Goal: Task Accomplishment & Management: Complete application form

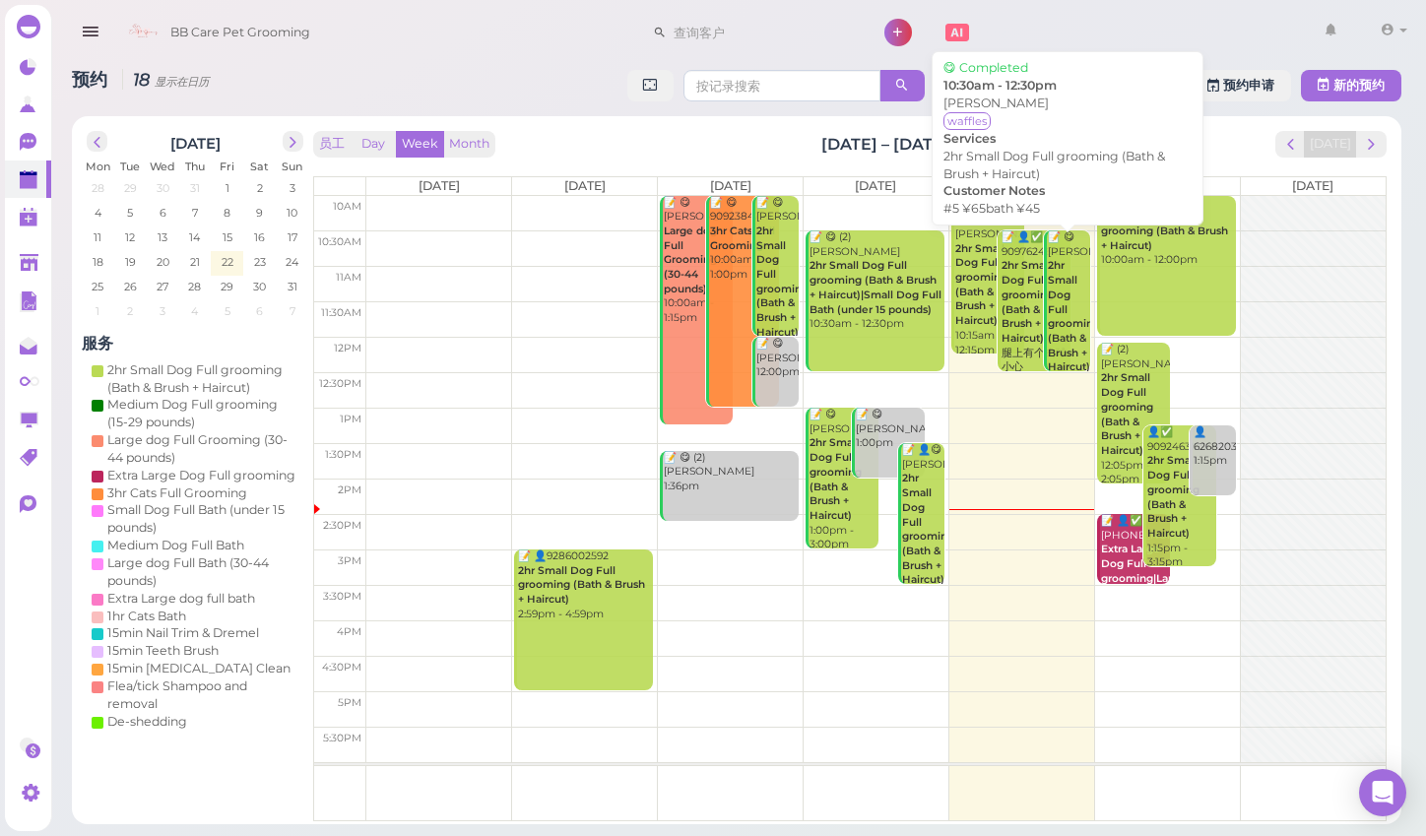
scroll to position [52, 0]
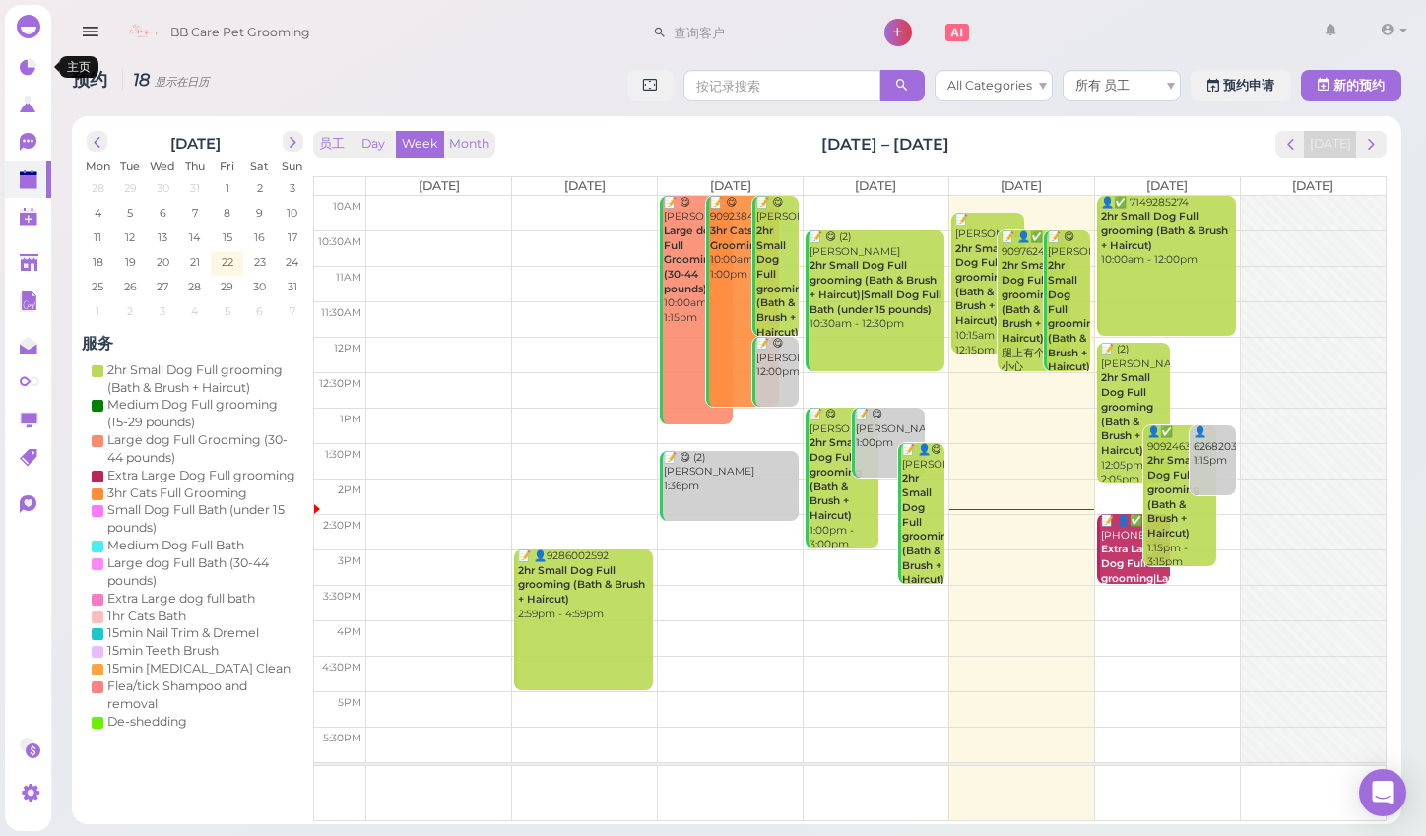
click at [21, 47] on div "0 0" at bounding box center [28, 418] width 47 height 826
click at [29, 47] on div "0 0" at bounding box center [28, 418] width 47 height 826
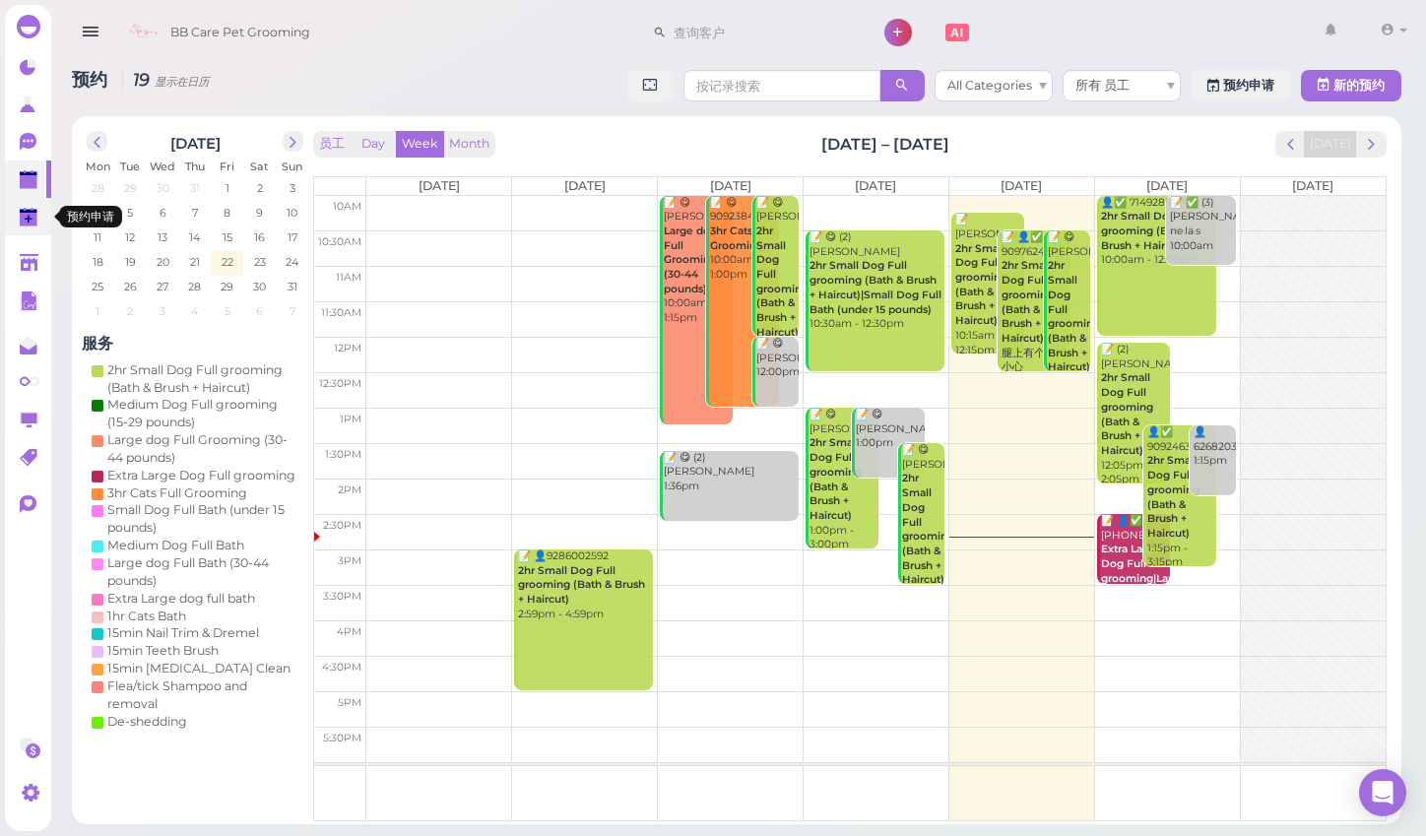
click at [21, 220] on polygon at bounding box center [29, 220] width 18 height 14
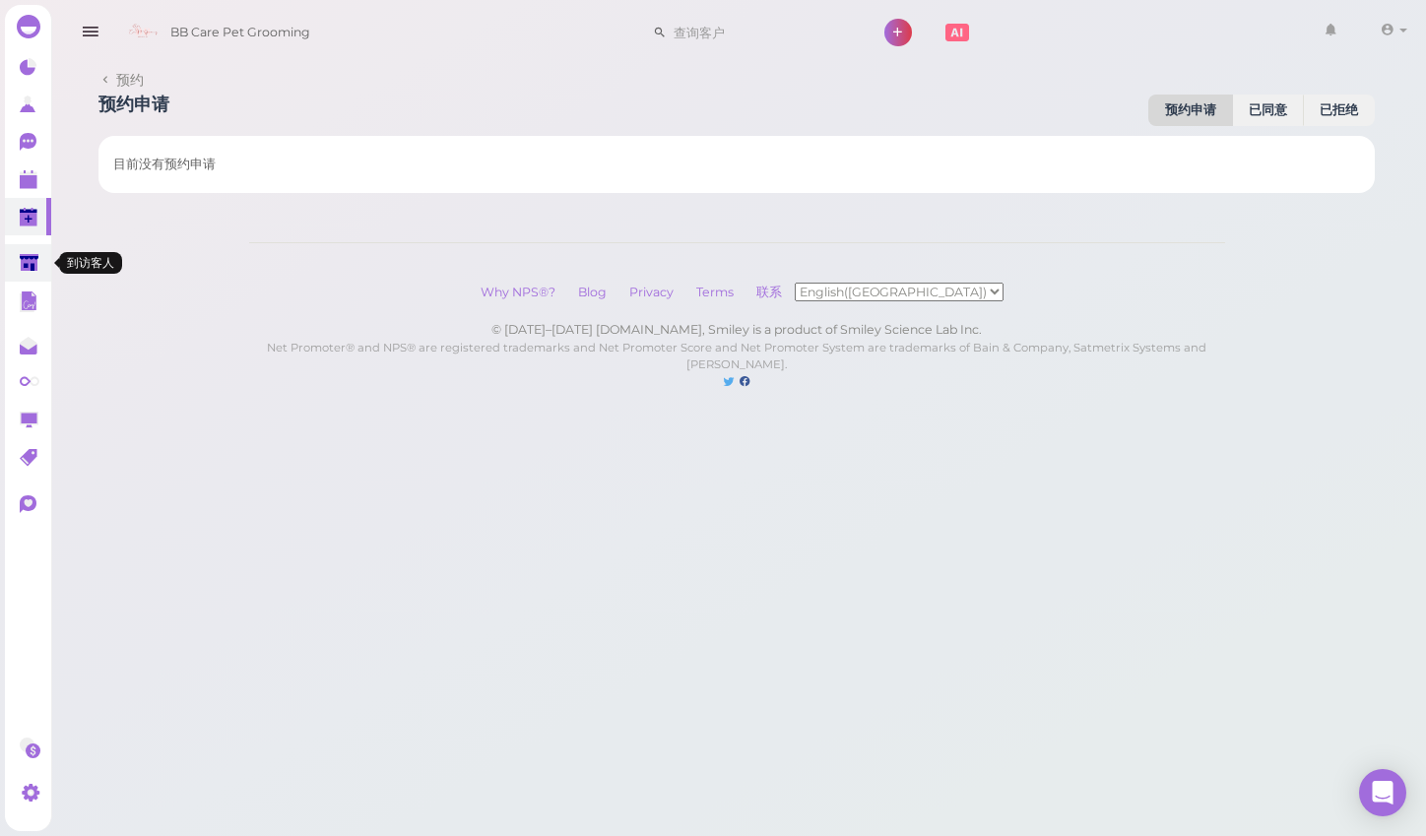
click at [24, 256] on icon at bounding box center [29, 263] width 19 height 15
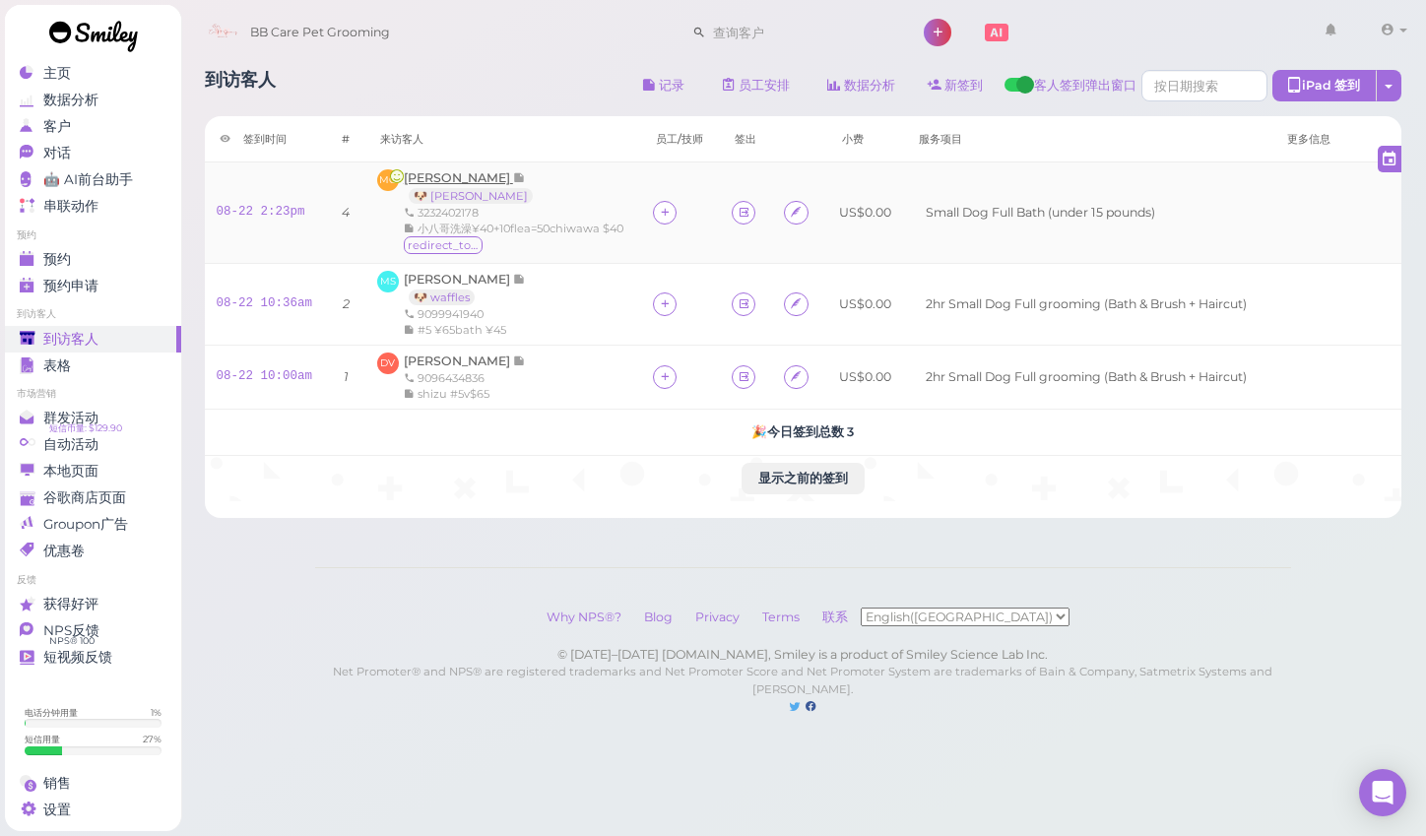
click at [462, 184] on span "Marvin Cuadra" at bounding box center [458, 177] width 109 height 15
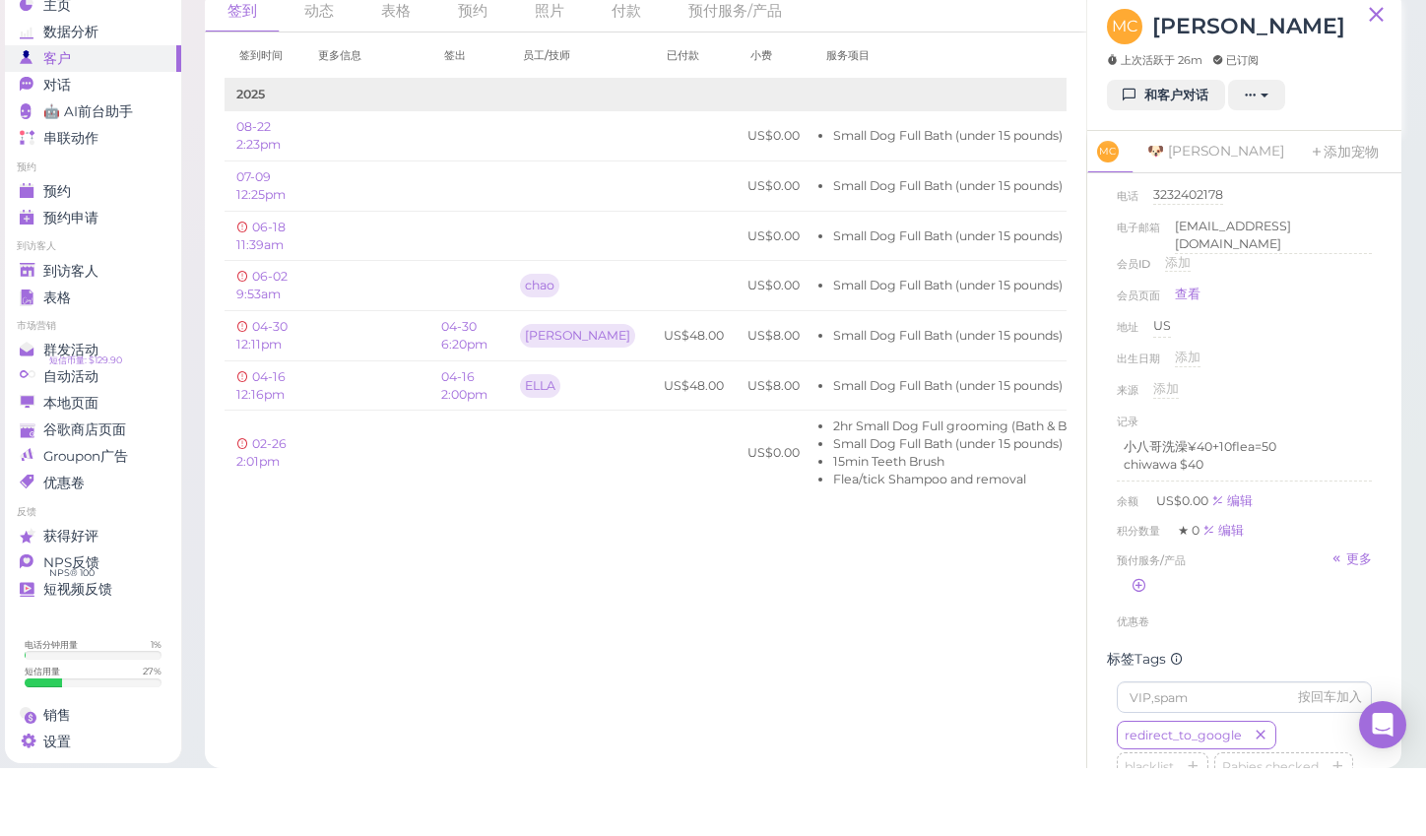
scroll to position [81, 0]
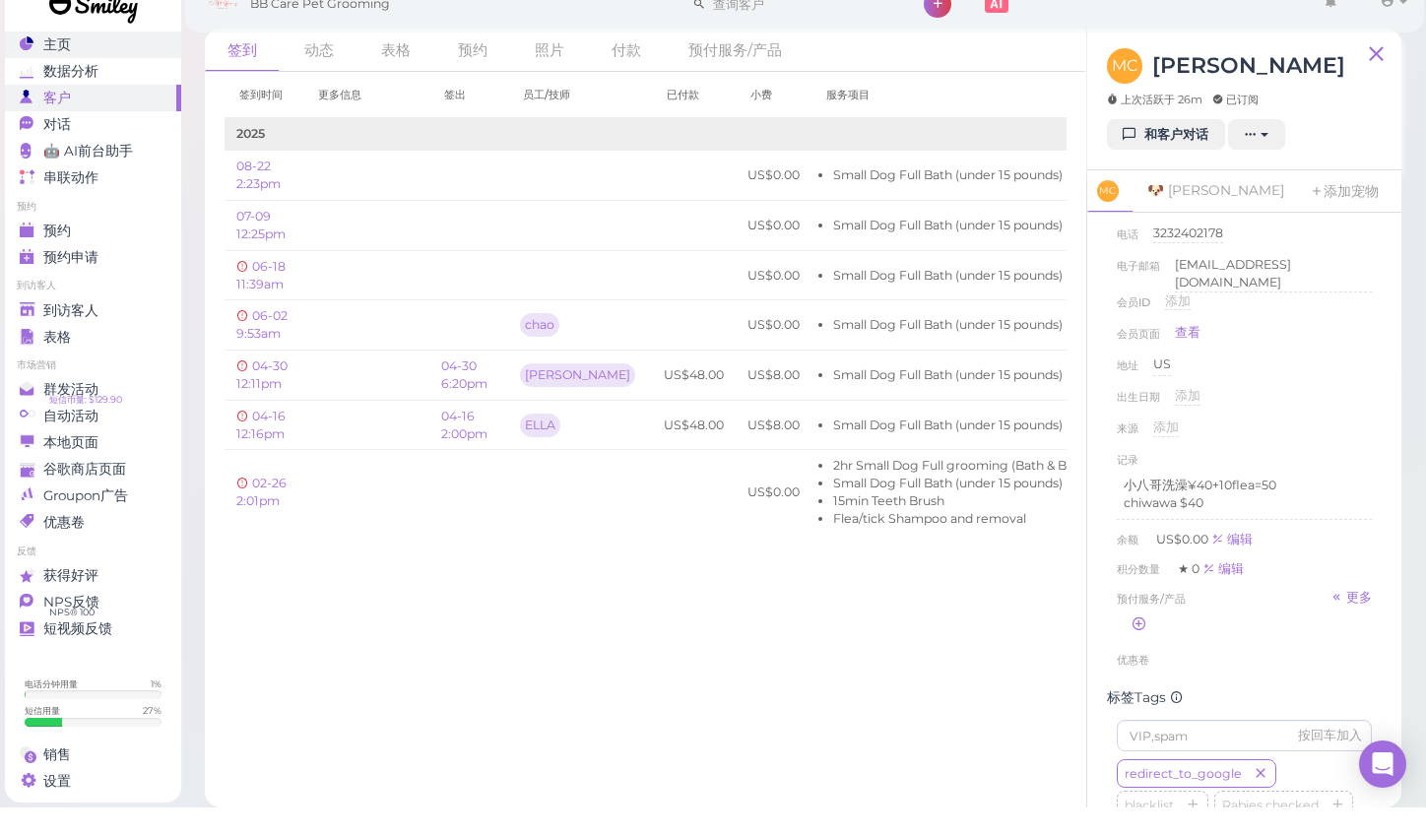
click at [133, 60] on link "主页" at bounding box center [93, 73] width 176 height 27
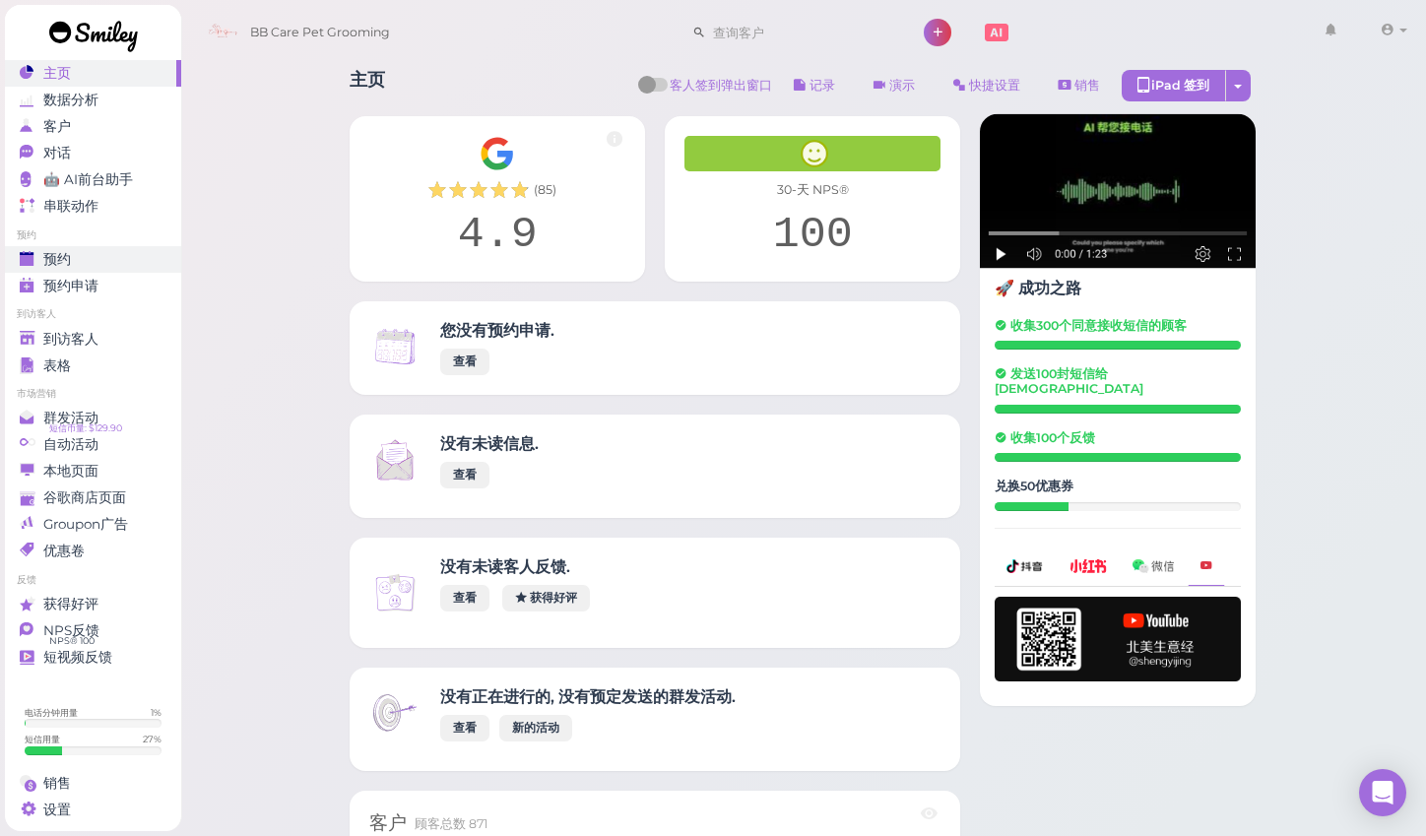
click at [114, 255] on div "预约" at bounding box center [91, 259] width 142 height 17
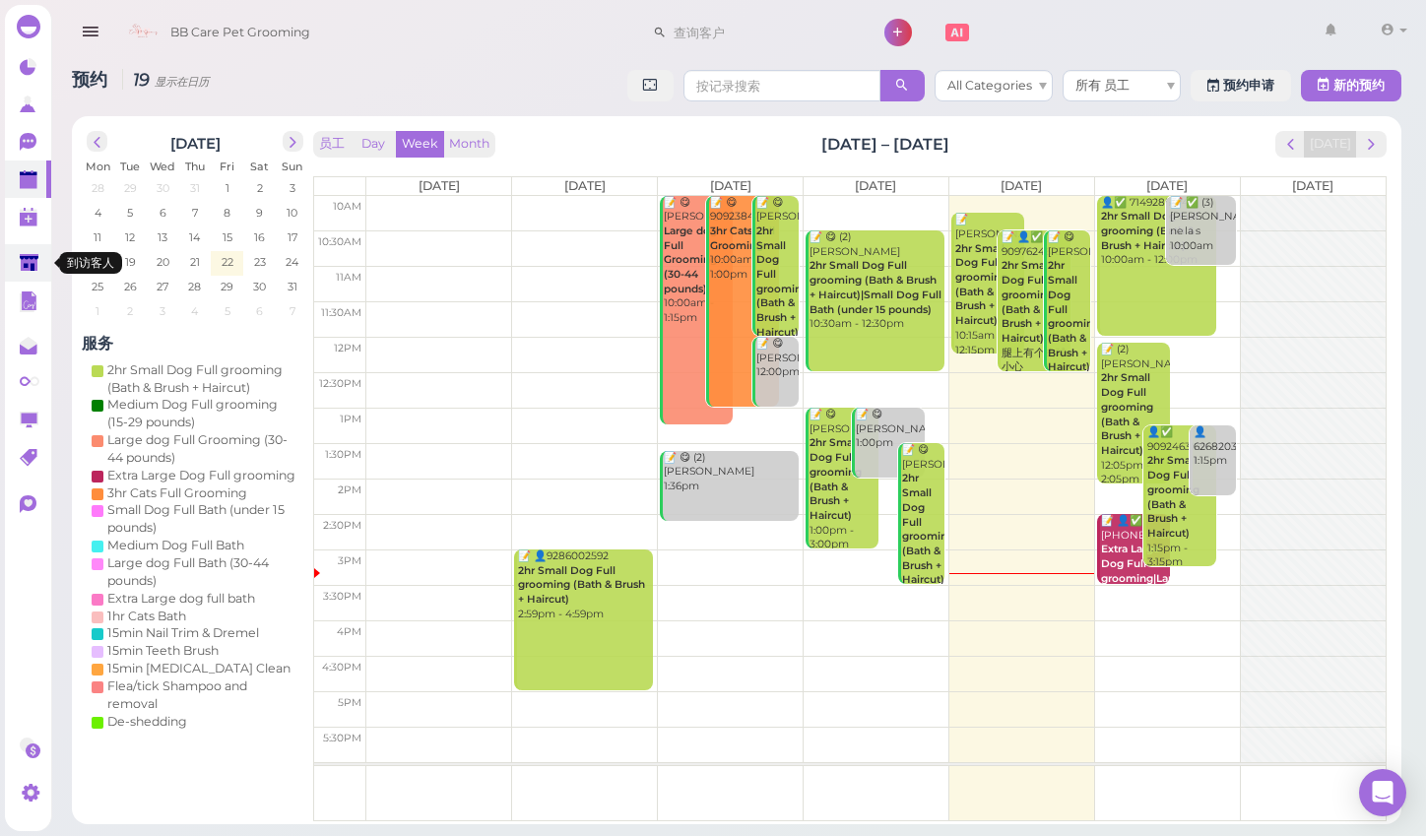
click at [41, 257] on link at bounding box center [28, 262] width 46 height 37
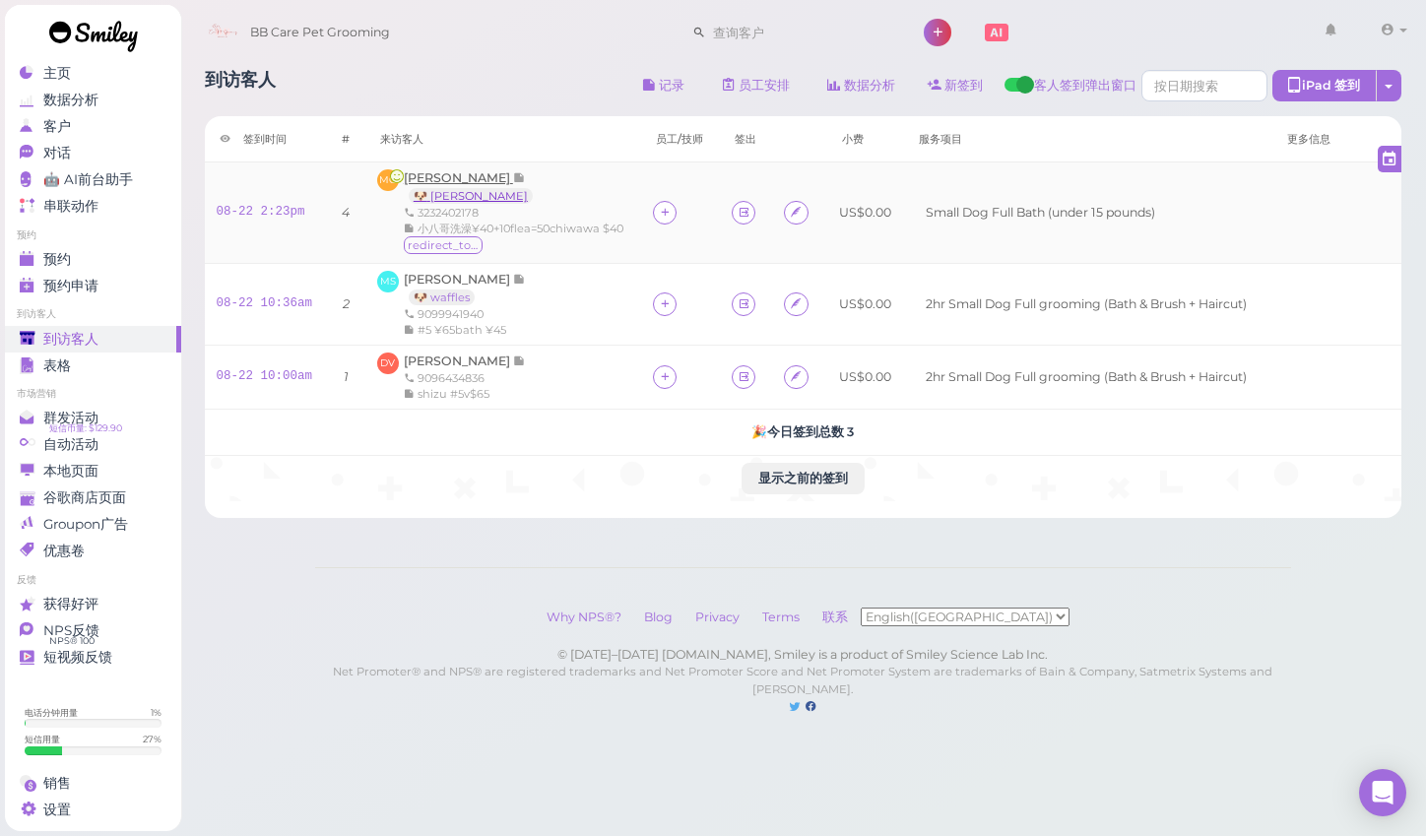
click at [465, 199] on link "🐶 Maggie" at bounding box center [471, 196] width 124 height 16
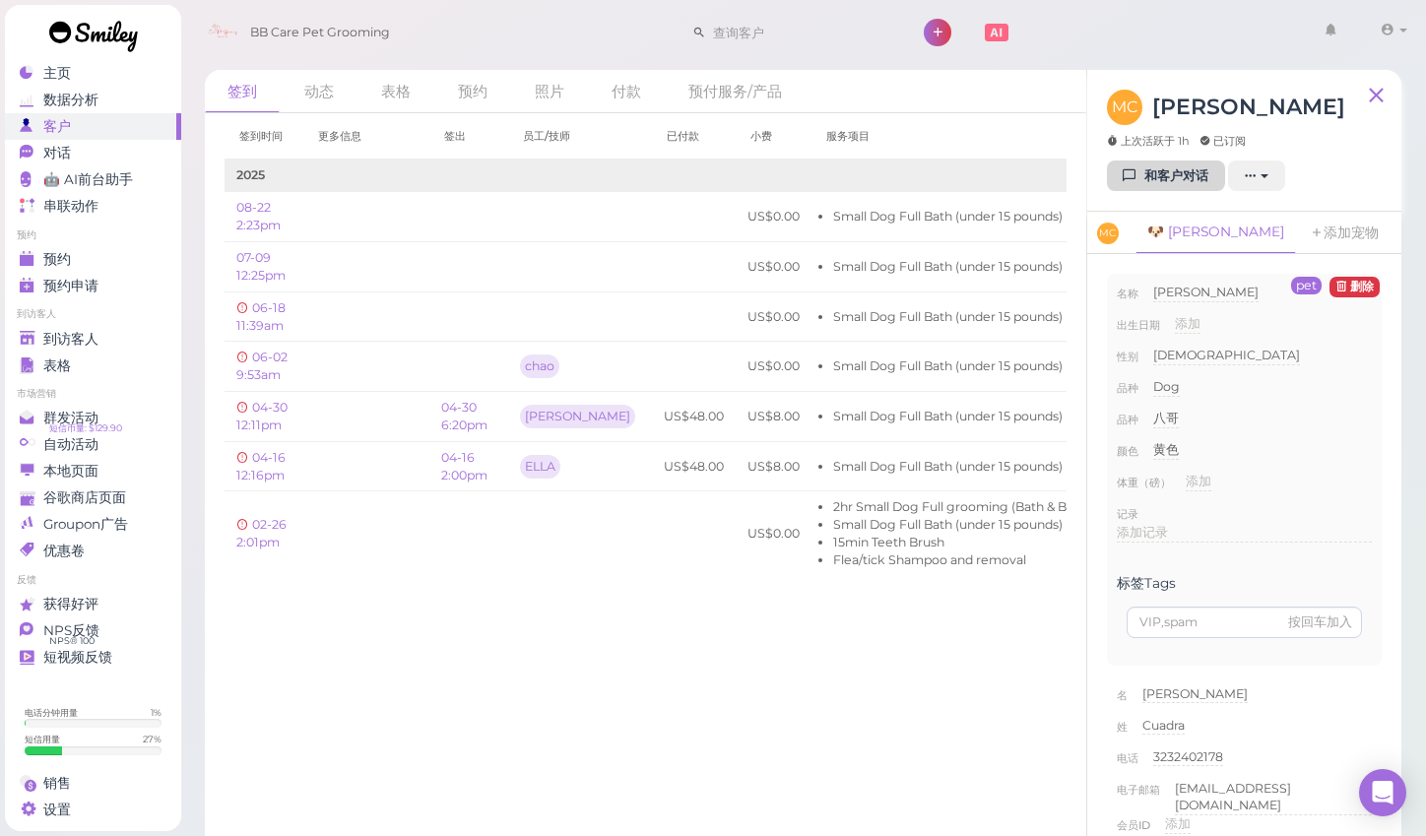
click at [1175, 183] on link "和客户对话" at bounding box center [1166, 177] width 118 height 32
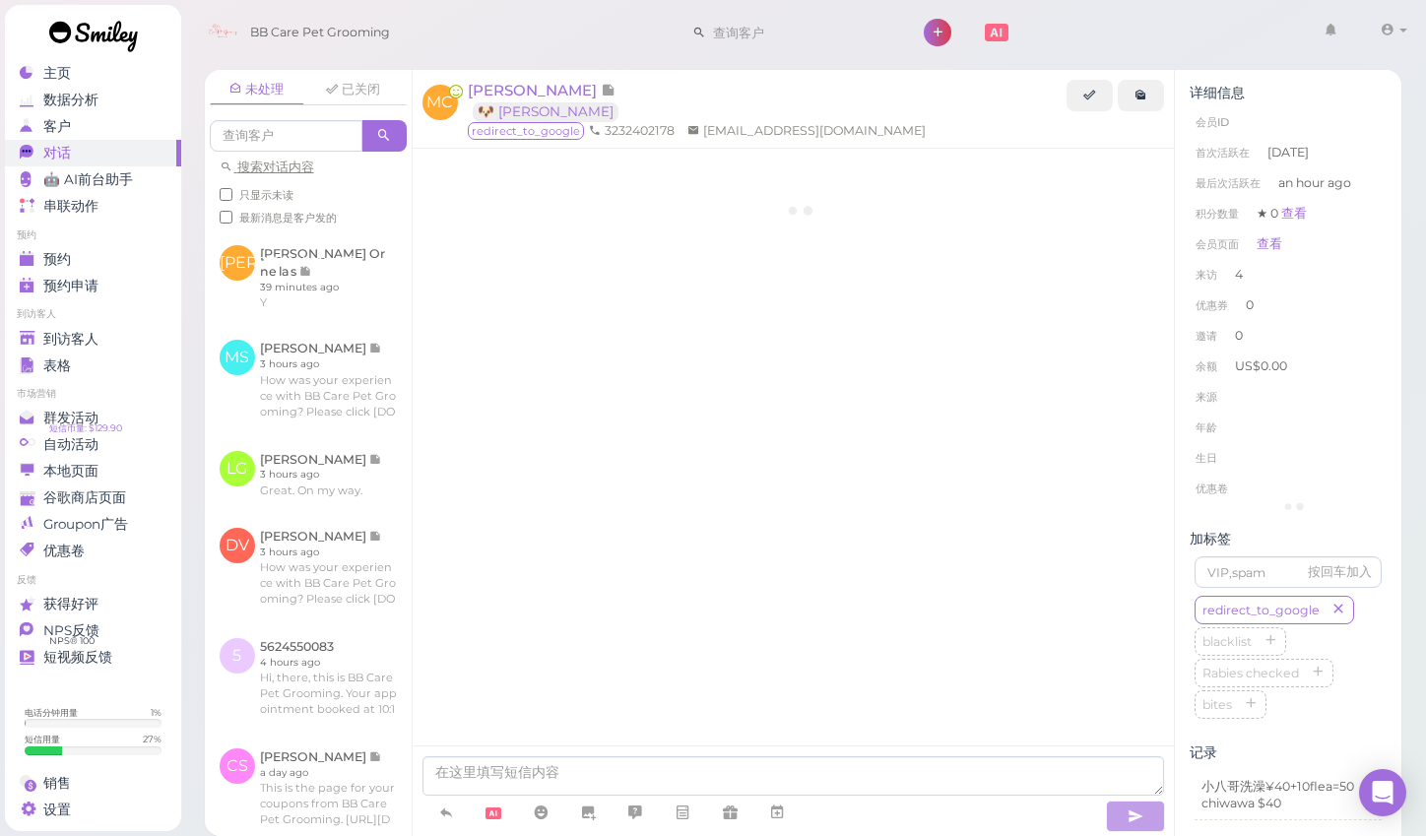
click at [1175, 183] on div "详细信息 会员ID 首次活跃在 6 months ago 最后次活跃在 an hour ago 积分数量 ★ 0 查看 会员页面 查看 来访 4 优惠券 0 …" at bounding box center [1288, 602] width 227 height 1065
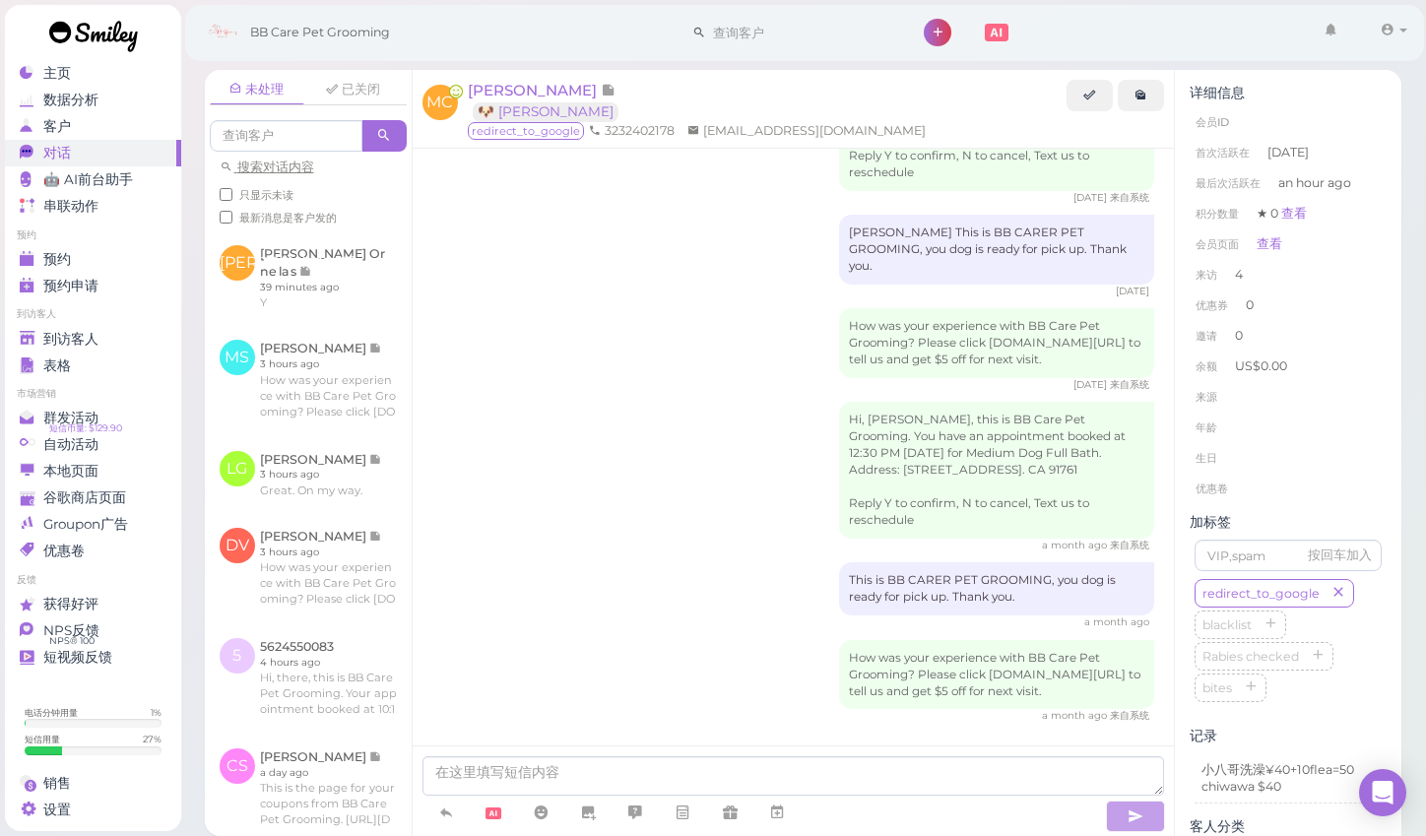
scroll to position [33, 0]
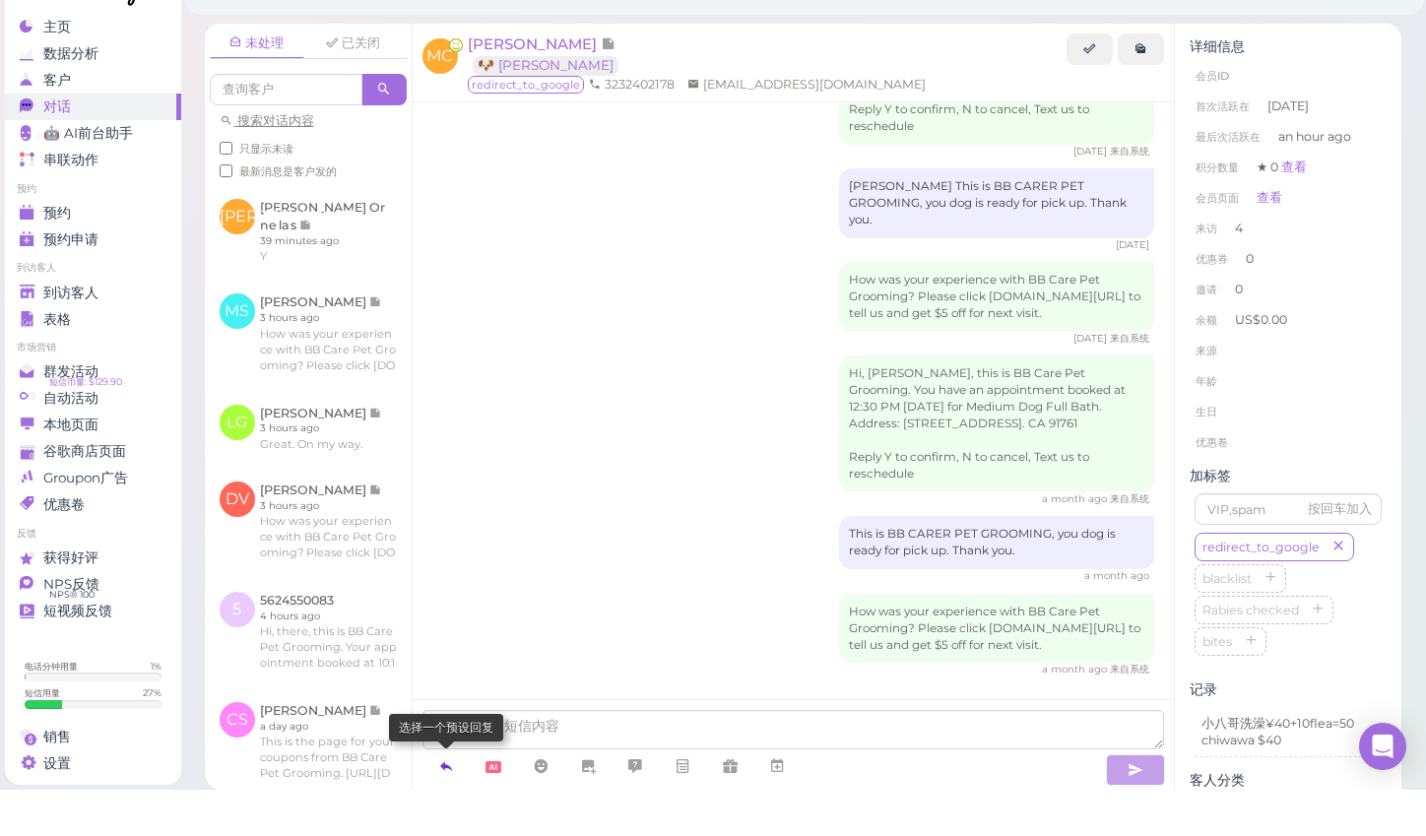
click at [447, 803] on icon at bounding box center [446, 813] width 16 height 20
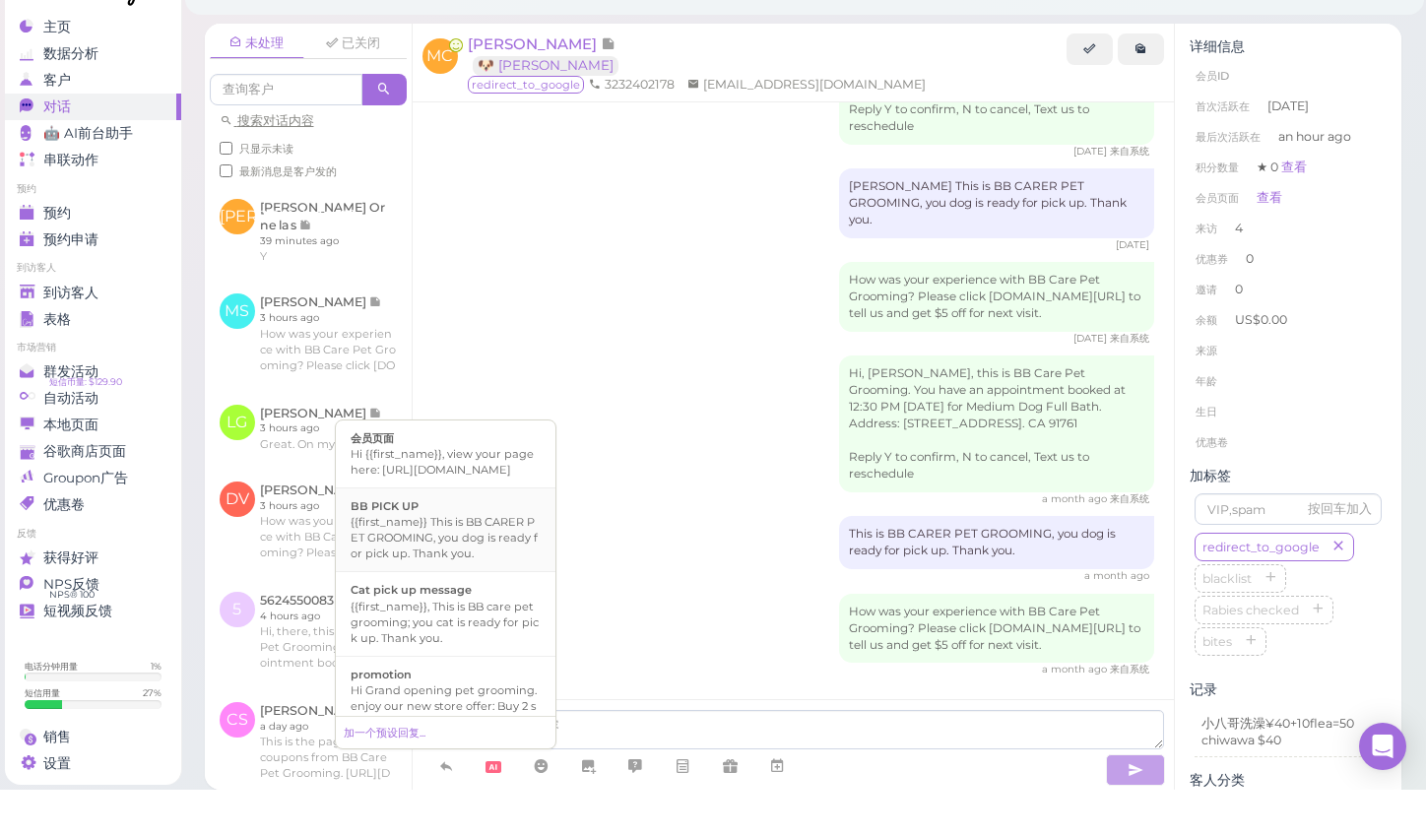
click at [510, 560] on div "{{first_name}} This is BB CARER PET GROOMING, you dog is ready for pick up. Tha…" at bounding box center [446, 583] width 190 height 47
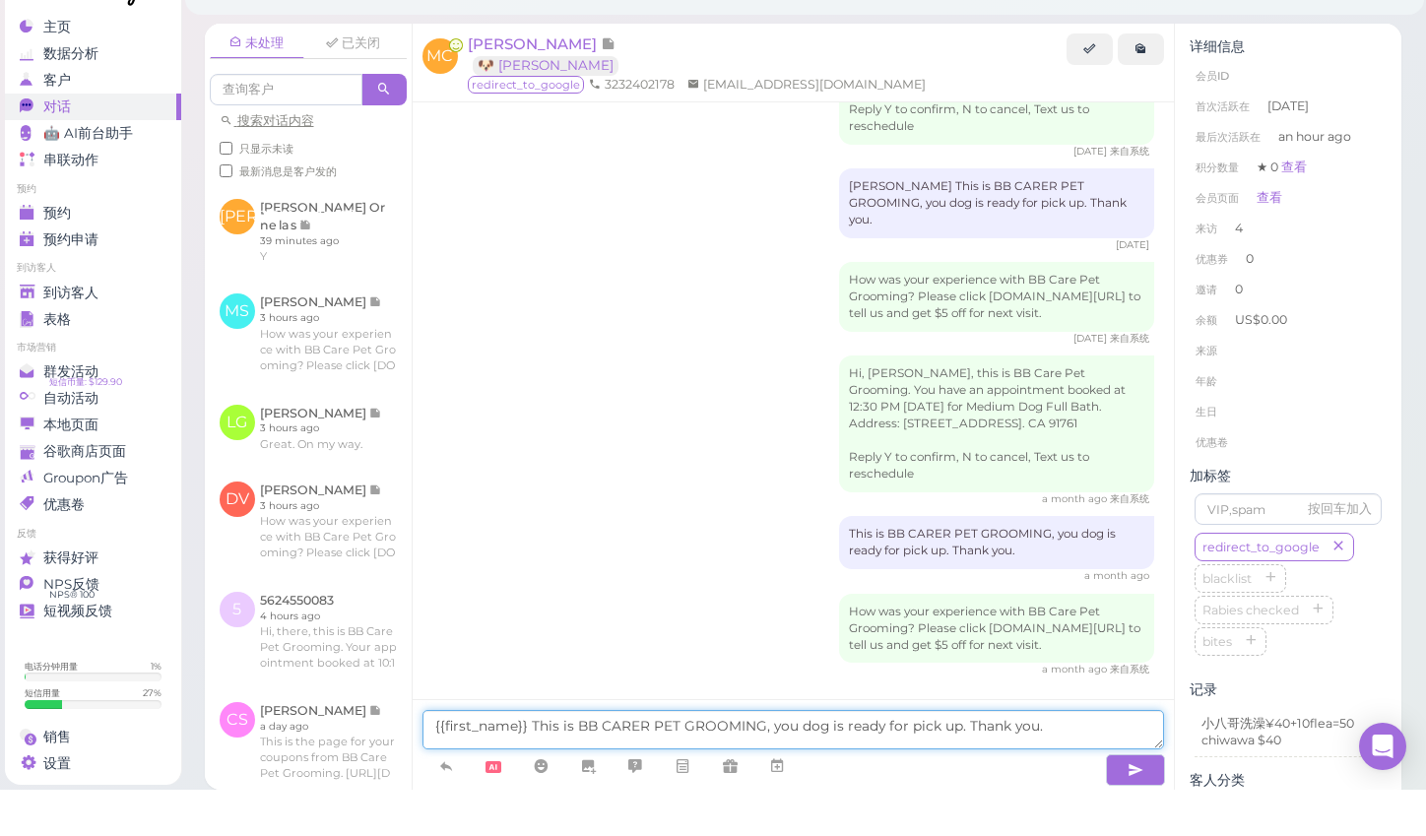
drag, startPoint x: 530, startPoint y: 701, endPoint x: 444, endPoint y: 694, distance: 86.0
click at [444, 757] on textarea "{{first_name}} This is BB CARER PET GROOMING, you dog is ready for pick up. Tha…" at bounding box center [794, 776] width 743 height 39
click at [450, 757] on textarea "{{first_name}} This is BB CARER PET GROOMING, you dog is ready for pick up. Tha…" at bounding box center [794, 776] width 743 height 39
drag, startPoint x: 530, startPoint y: 699, endPoint x: 419, endPoint y: 703, distance: 111.4
click at [419, 746] on div "{{first_name}} This is BB CARER PET GROOMING, you dog is ready for pick up. Tha…" at bounding box center [794, 791] width 762 height 91
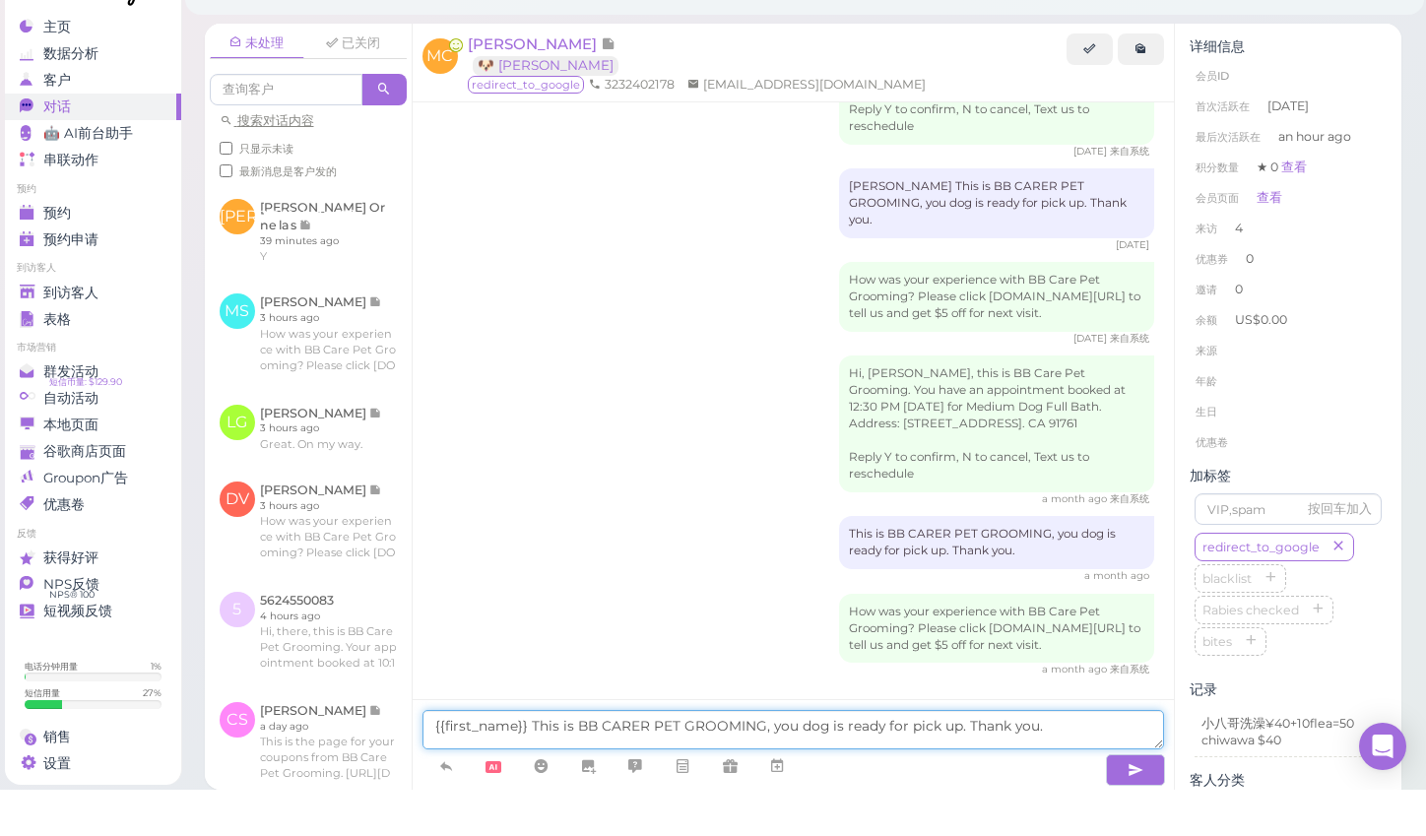
click at [444, 757] on textarea "{{first_name}} This is BB CARER PET GROOMING, you dog is ready for pick up. Tha…" at bounding box center [794, 776] width 743 height 39
type textarea "This is BB CARER PET GROOMING, you dog is ready for pick up. Thank you."
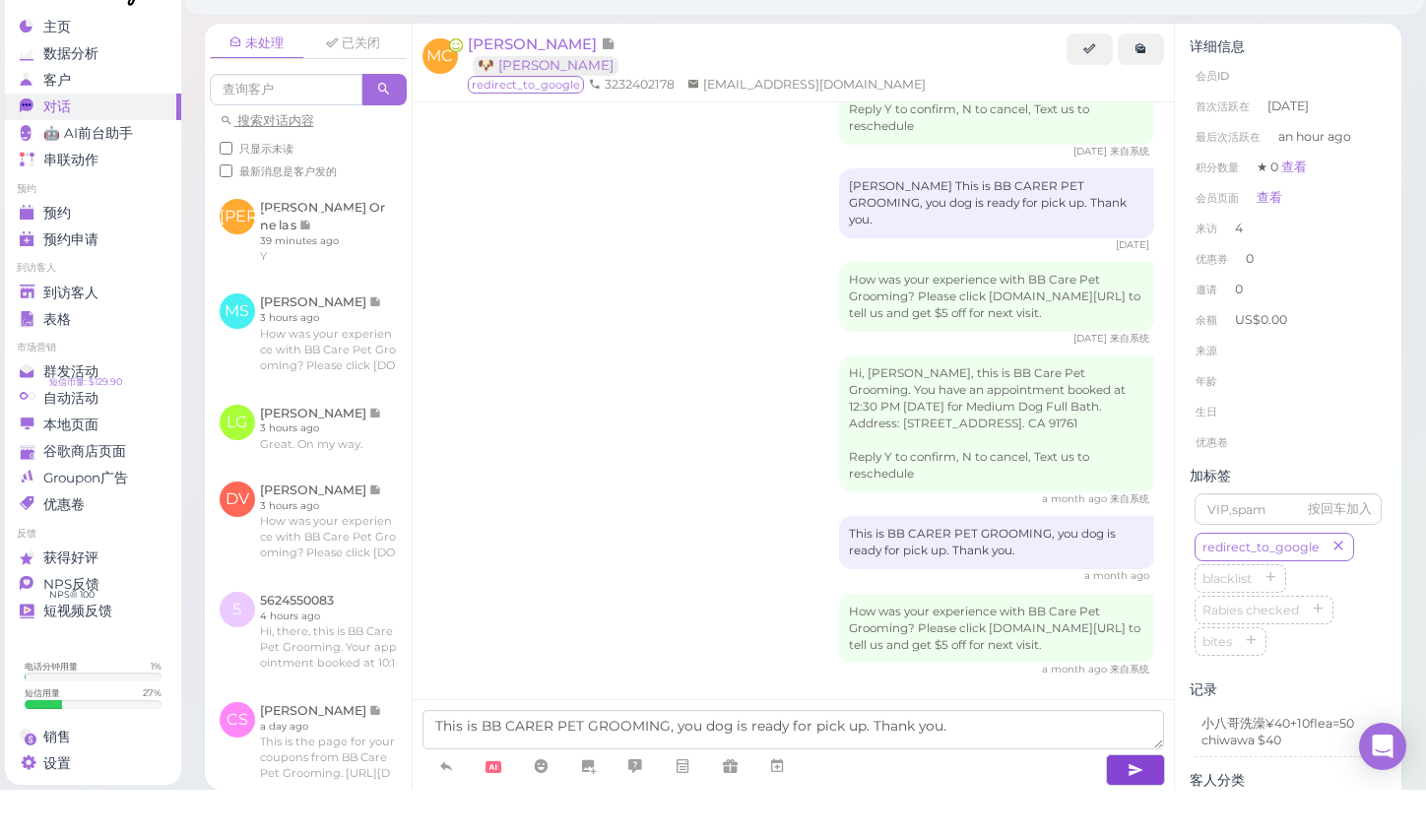
click at [1130, 801] on button "button" at bounding box center [1135, 817] width 59 height 32
click at [99, 326] on link "到访客人" at bounding box center [93, 339] width 176 height 27
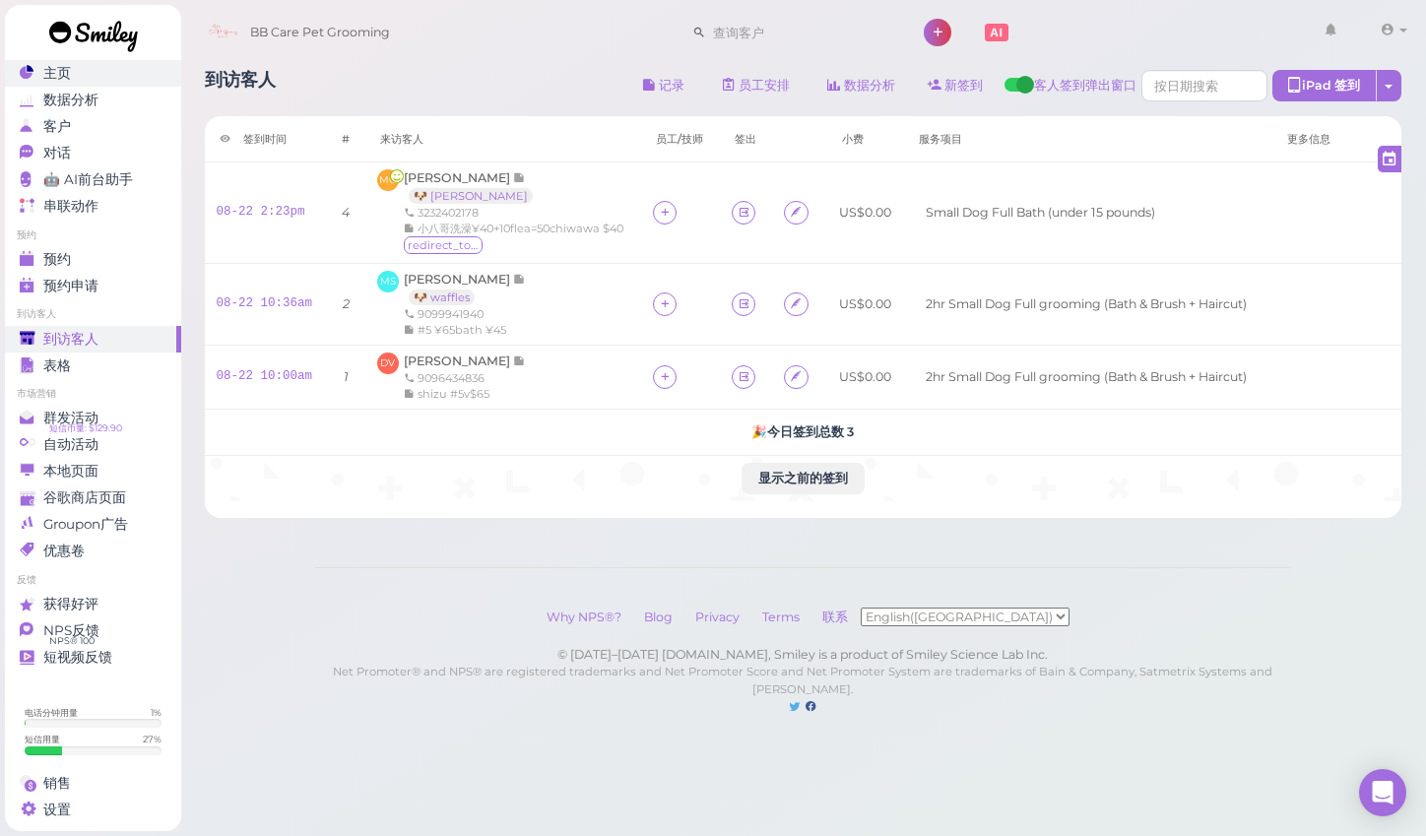
click at [106, 73] on div "主页" at bounding box center [91, 73] width 142 height 17
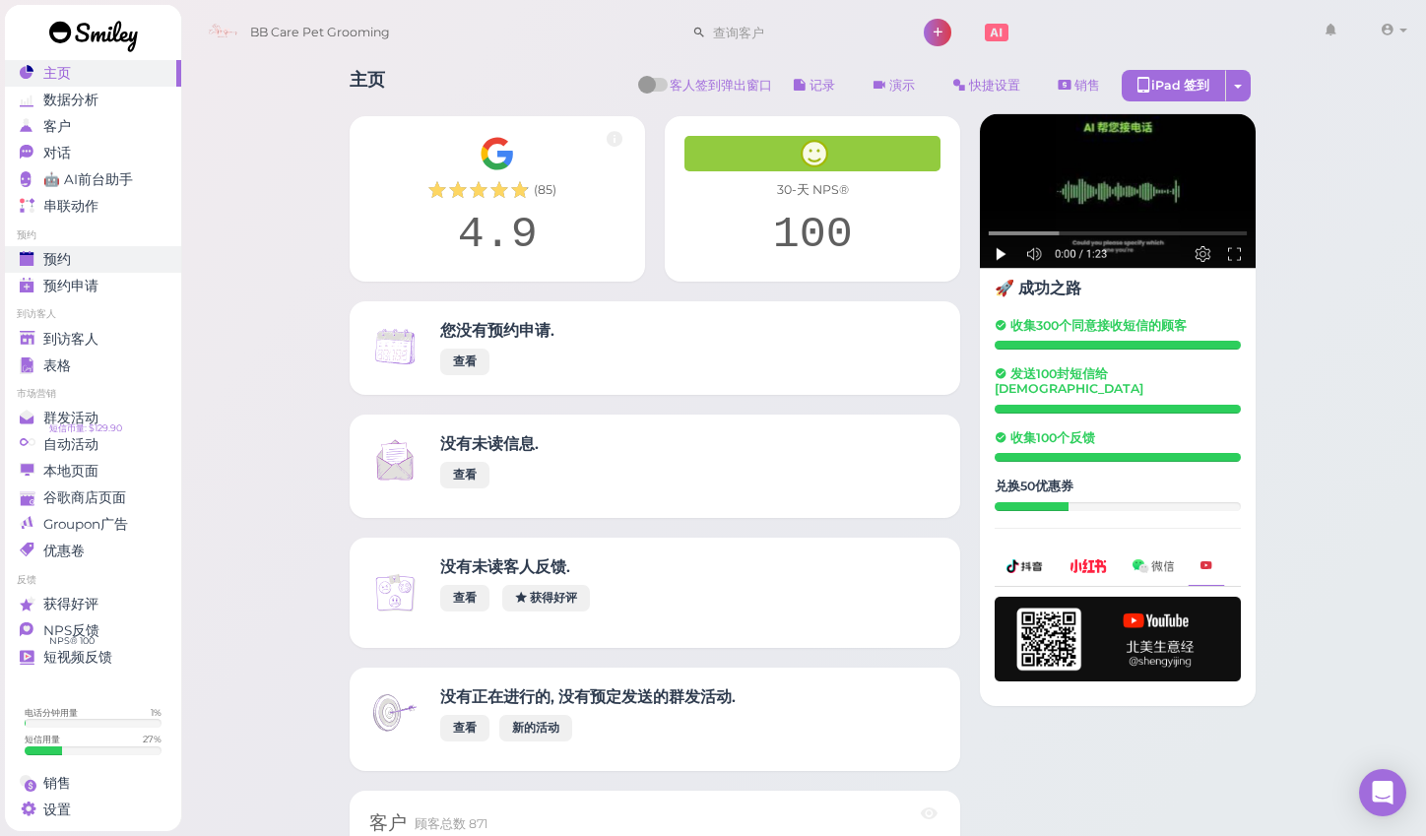
click at [127, 256] on div "预约" at bounding box center [91, 259] width 142 height 17
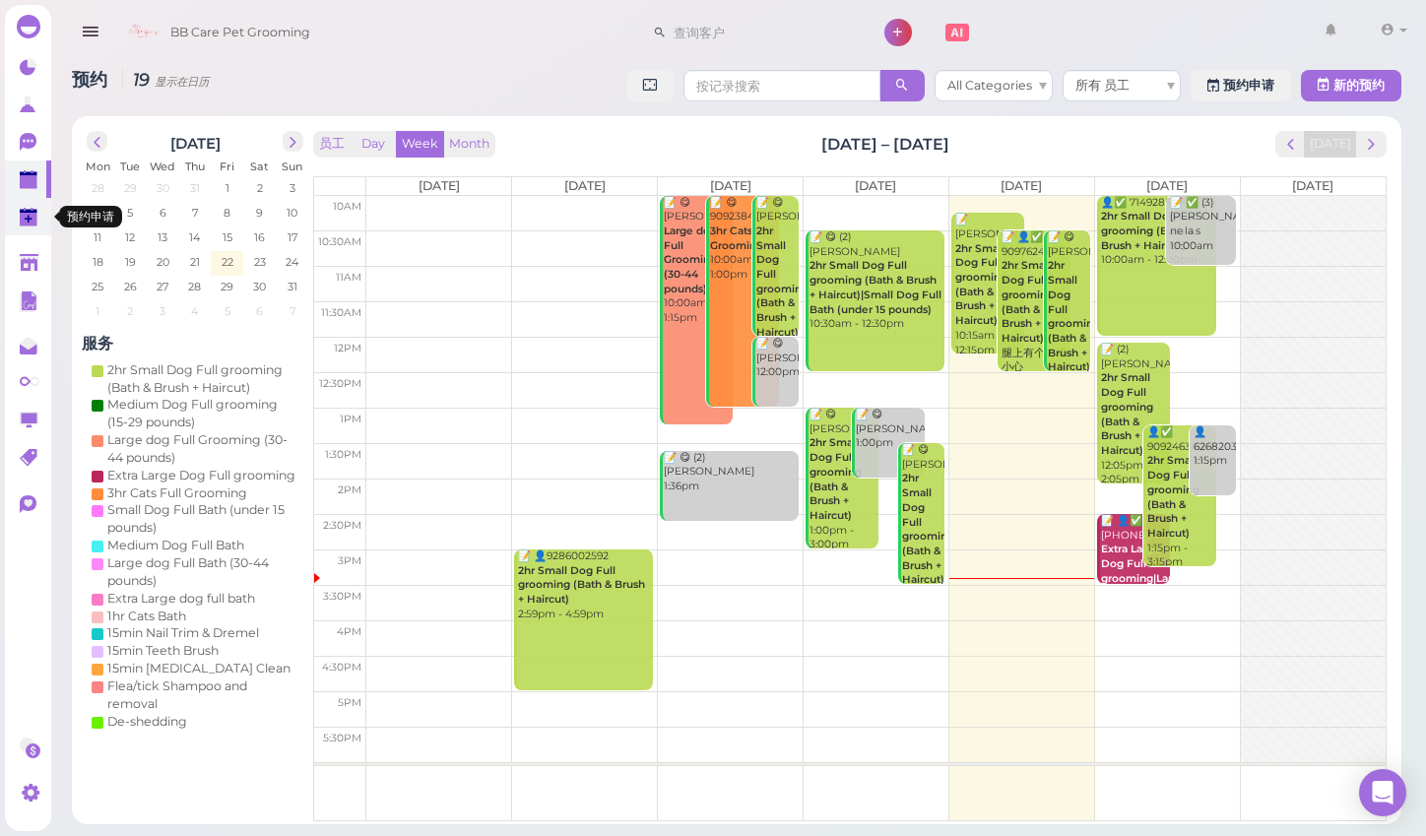
click at [25, 217] on polygon at bounding box center [29, 220] width 18 height 14
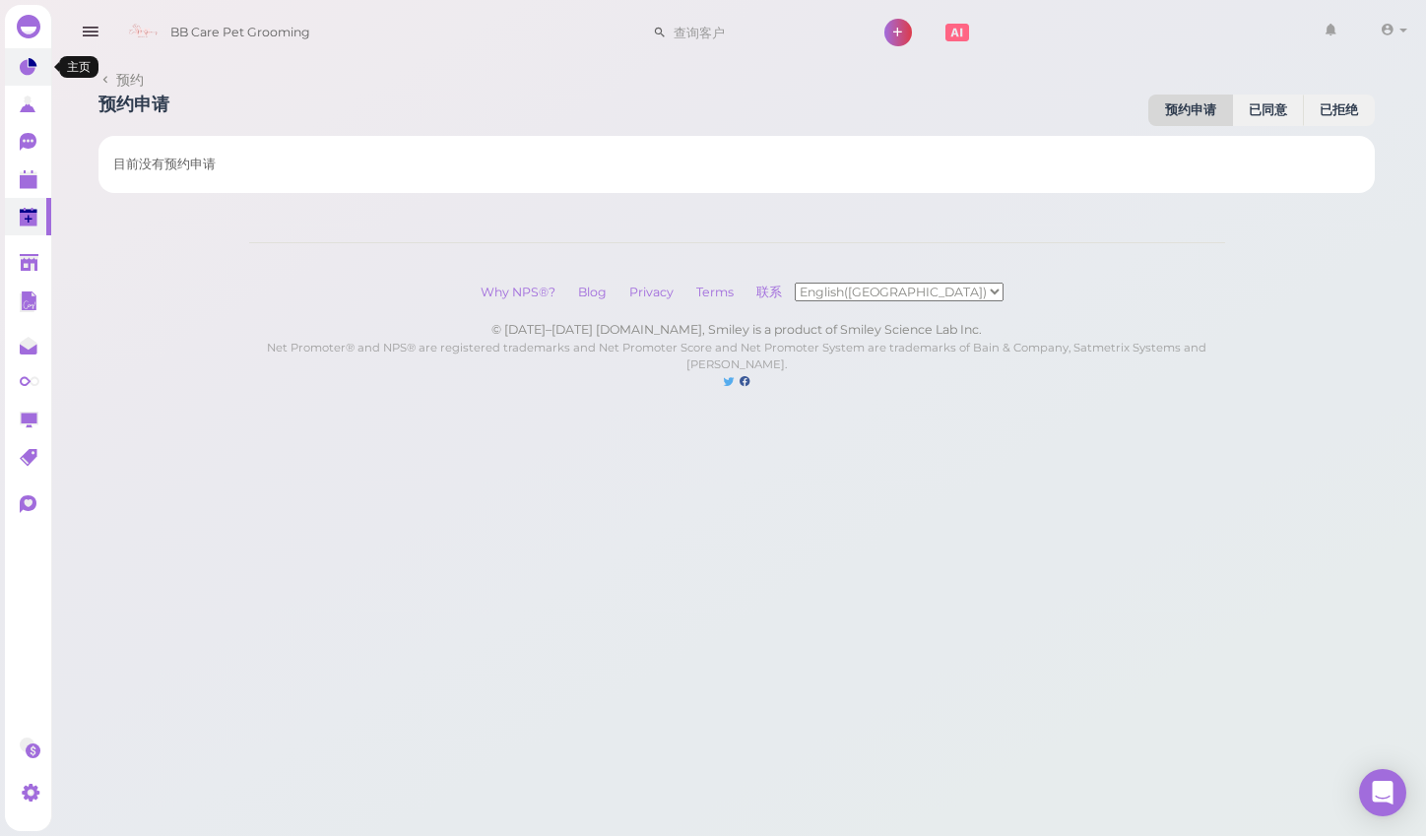
click at [10, 56] on link at bounding box center [28, 66] width 46 height 37
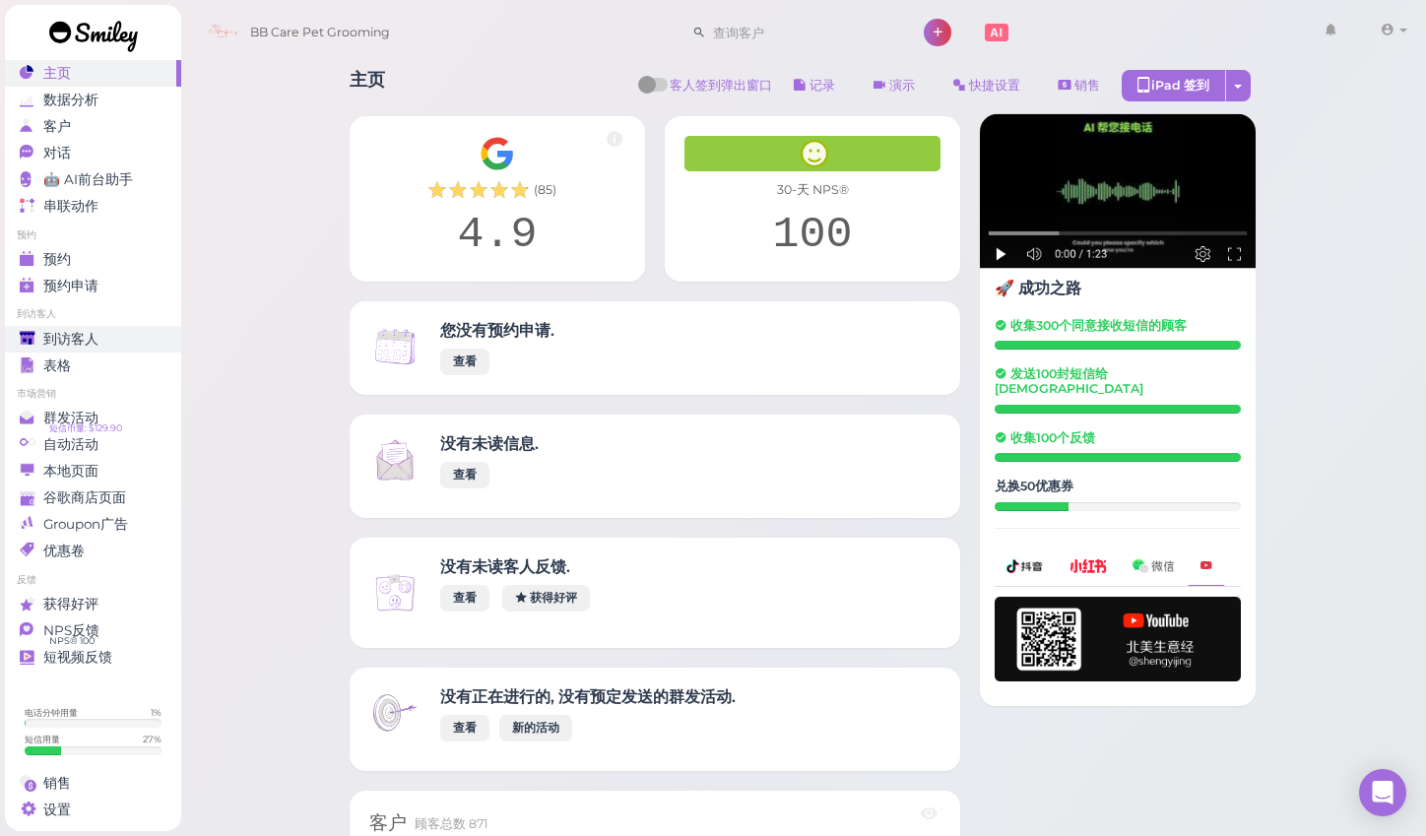
click at [98, 331] on div "到访客人" at bounding box center [91, 339] width 142 height 17
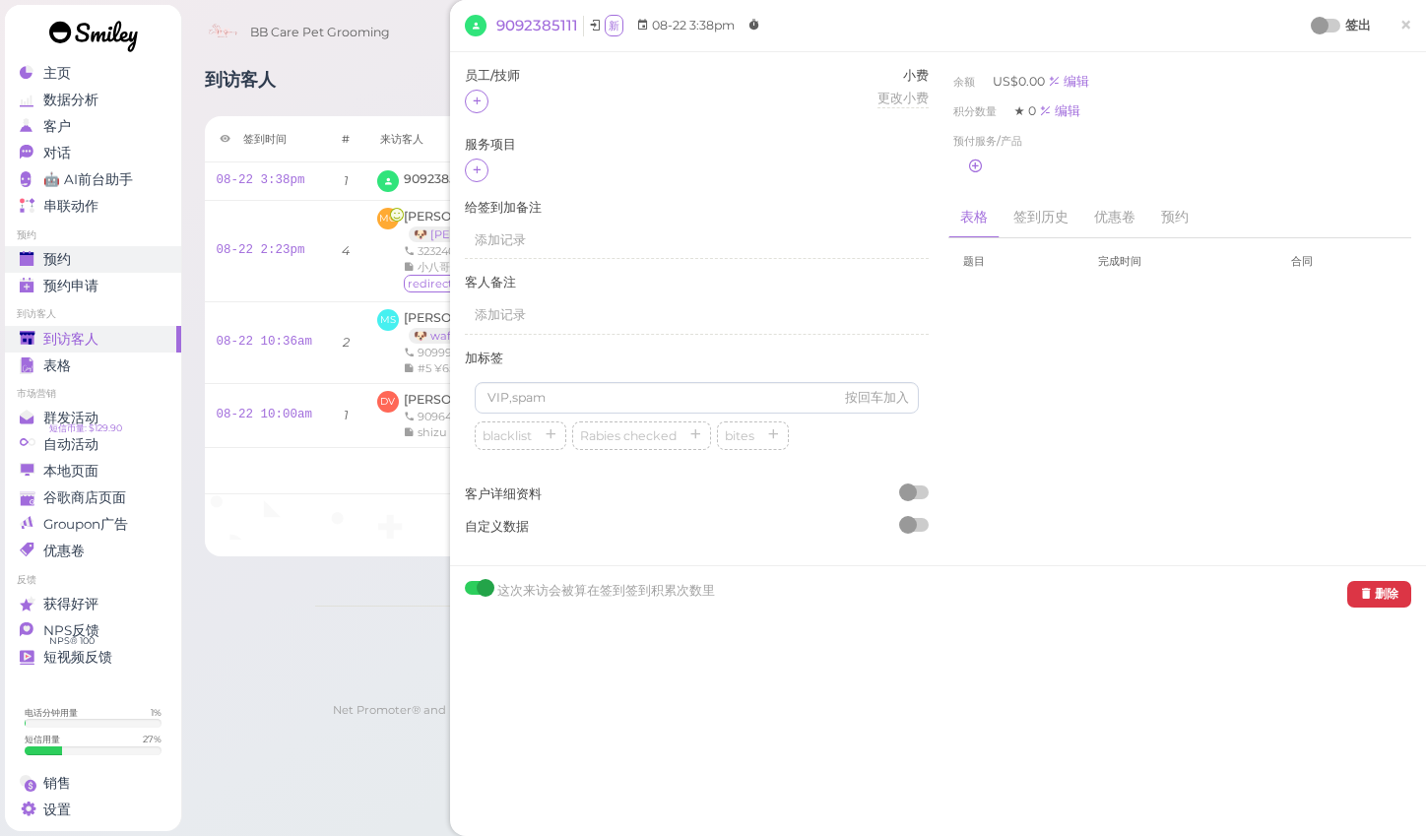
click at [141, 258] on div "预约" at bounding box center [91, 259] width 142 height 17
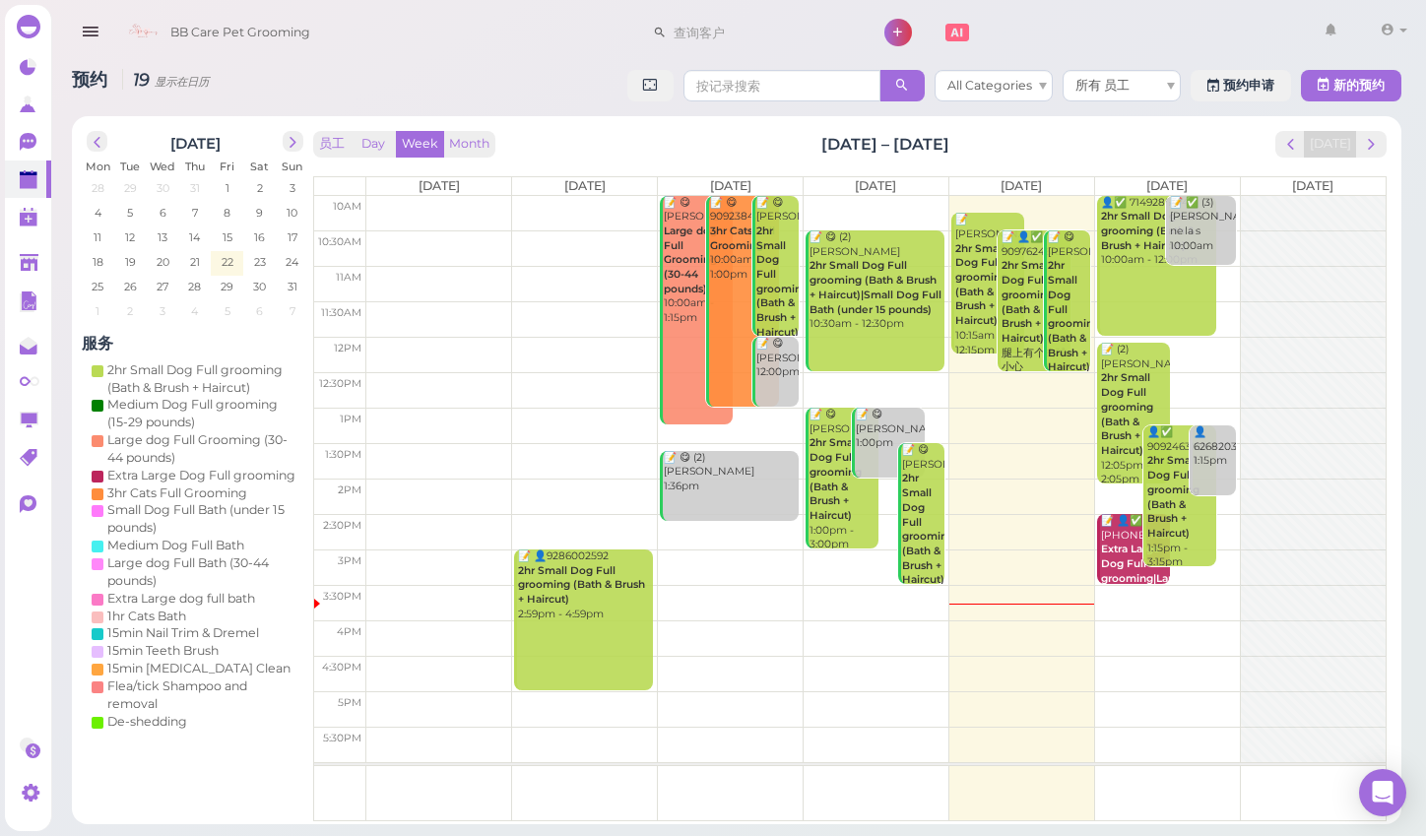
click at [1204, 385] on td at bounding box center [876, 389] width 1020 height 35
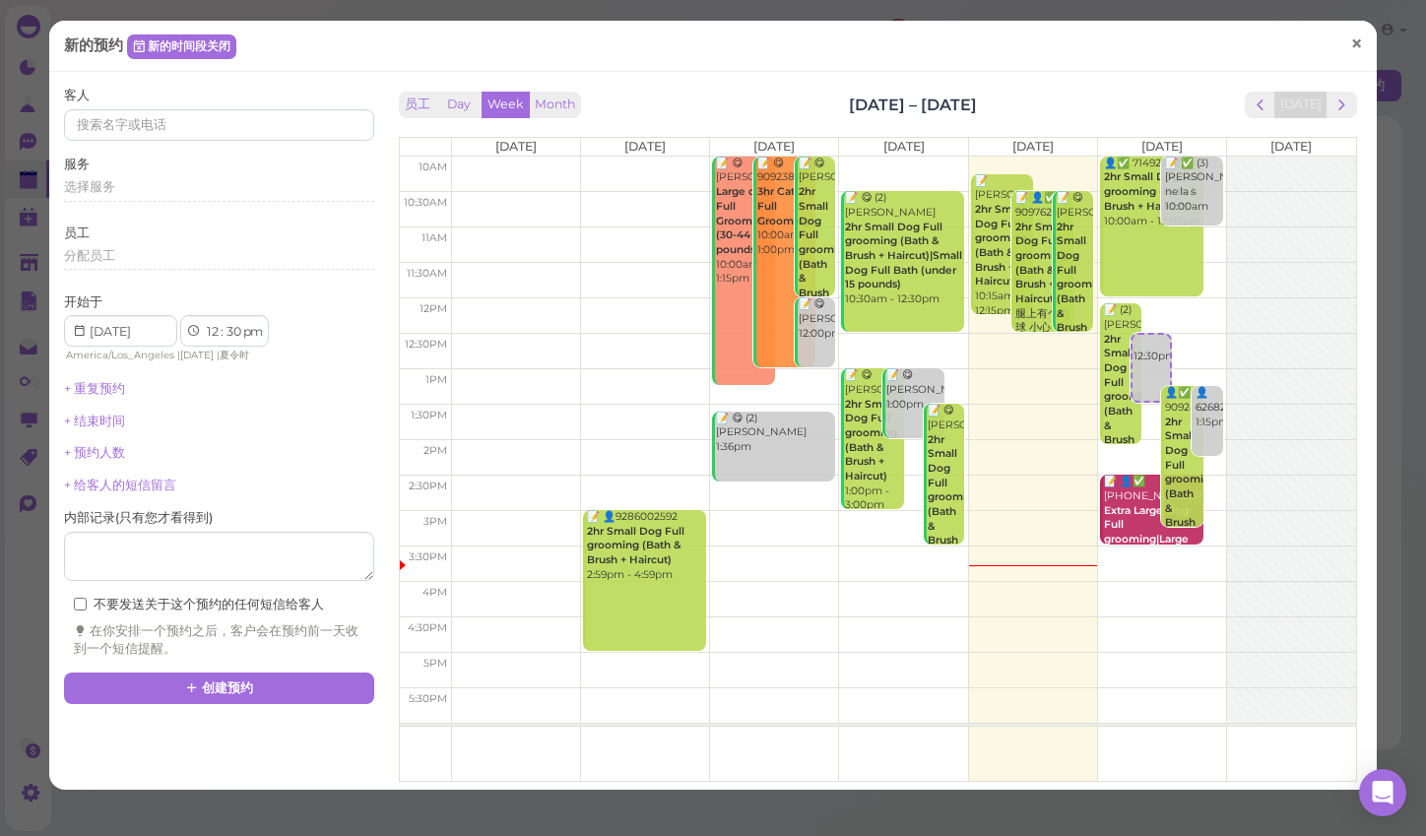
click at [1370, 44] on link "×" at bounding box center [1356, 45] width 36 height 46
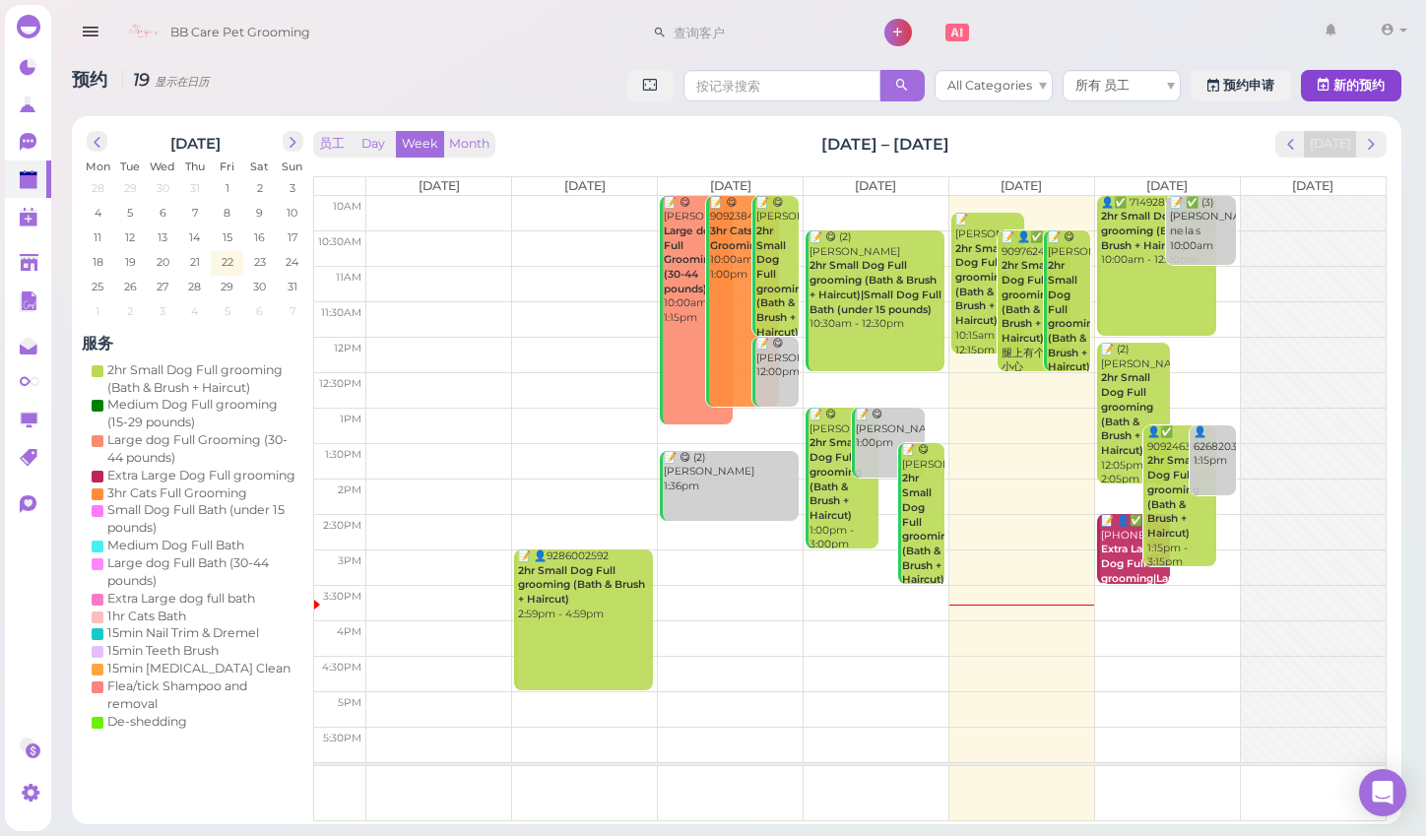
click at [1375, 77] on button "新的预约" at bounding box center [1351, 86] width 100 height 32
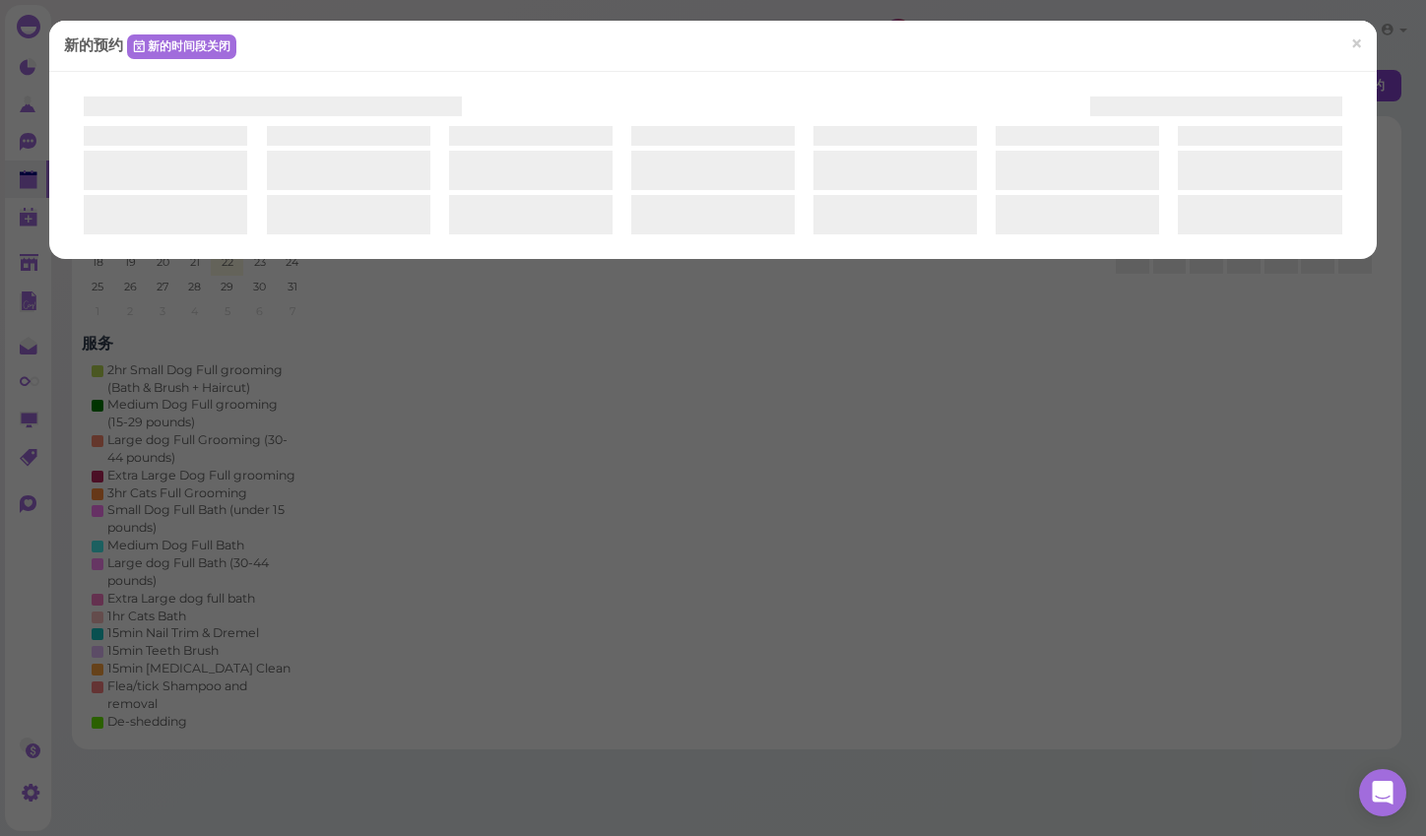
select select "1"
select select "00"
select select "am"
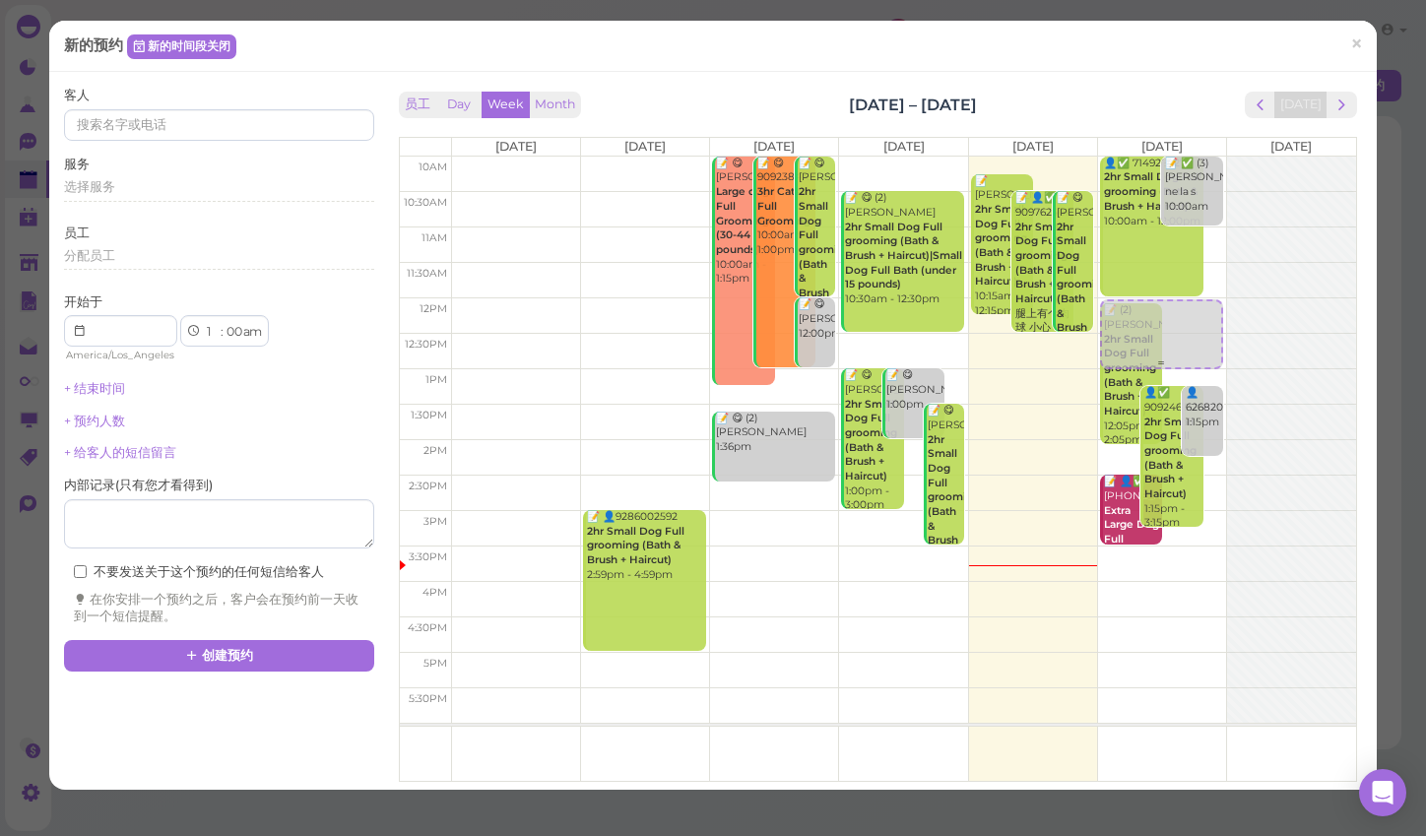
drag, startPoint x: 1071, startPoint y: 606, endPoint x: 1206, endPoint y: 355, distance: 285.1
click at [1206, 157] on tr "📝 👤9286002592 2hr Small Dog Full grooming (Bath & Brush + Haircut) 2:59pm - 4:5…" at bounding box center [878, 157] width 956 height 0
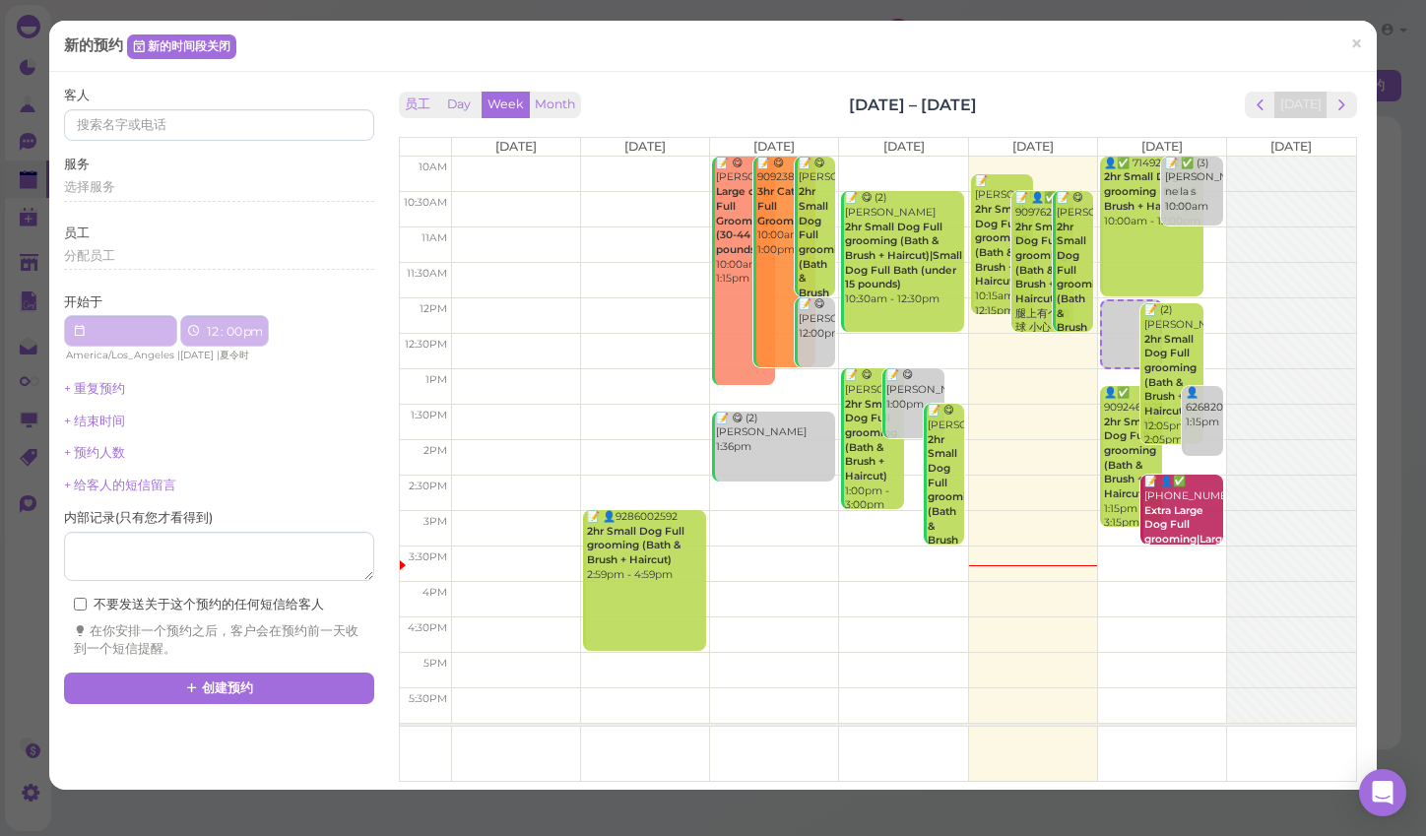
type input "2025-08-23"
select select "12"
select select
select select "pm"
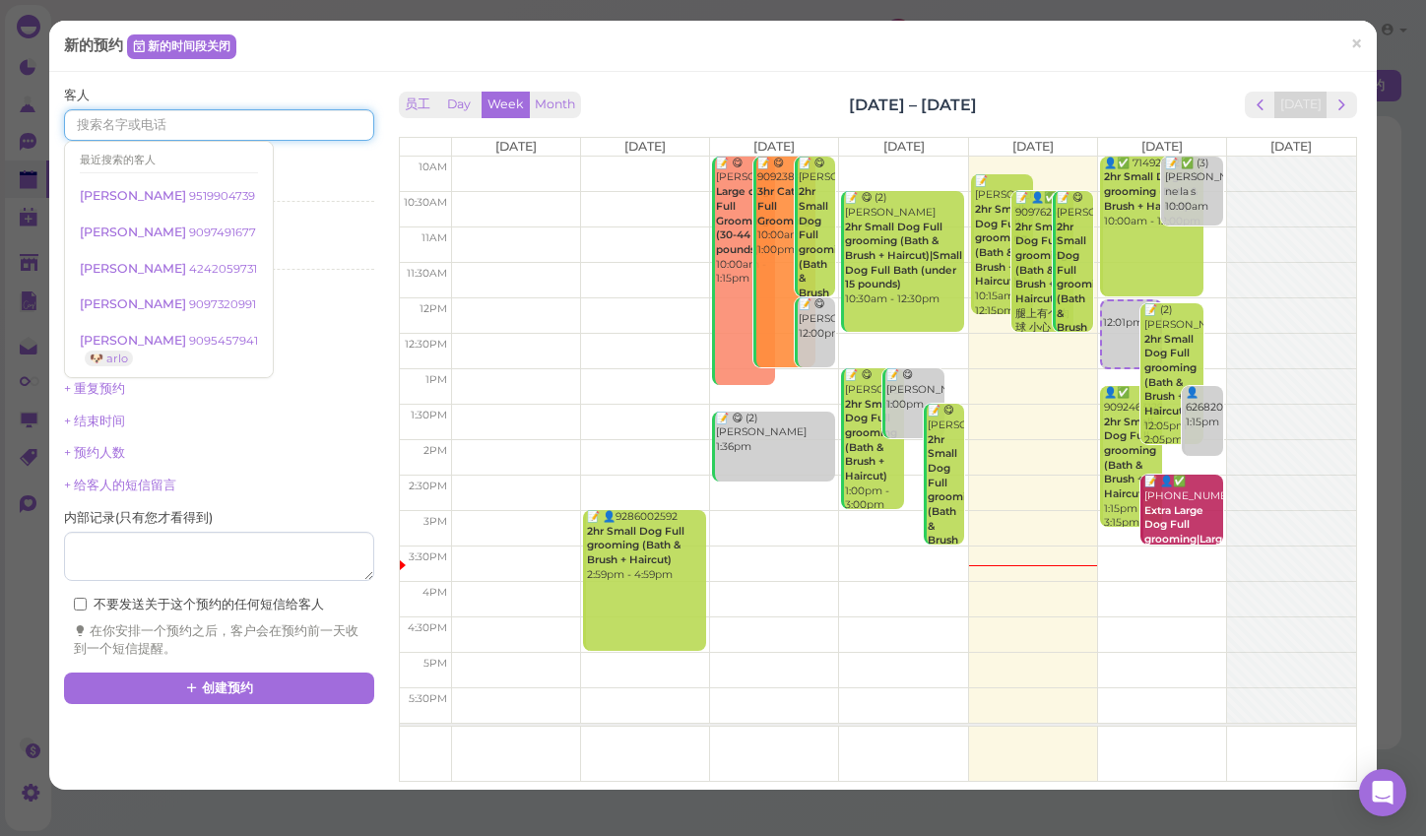
click at [320, 126] on input at bounding box center [218, 125] width 309 height 32
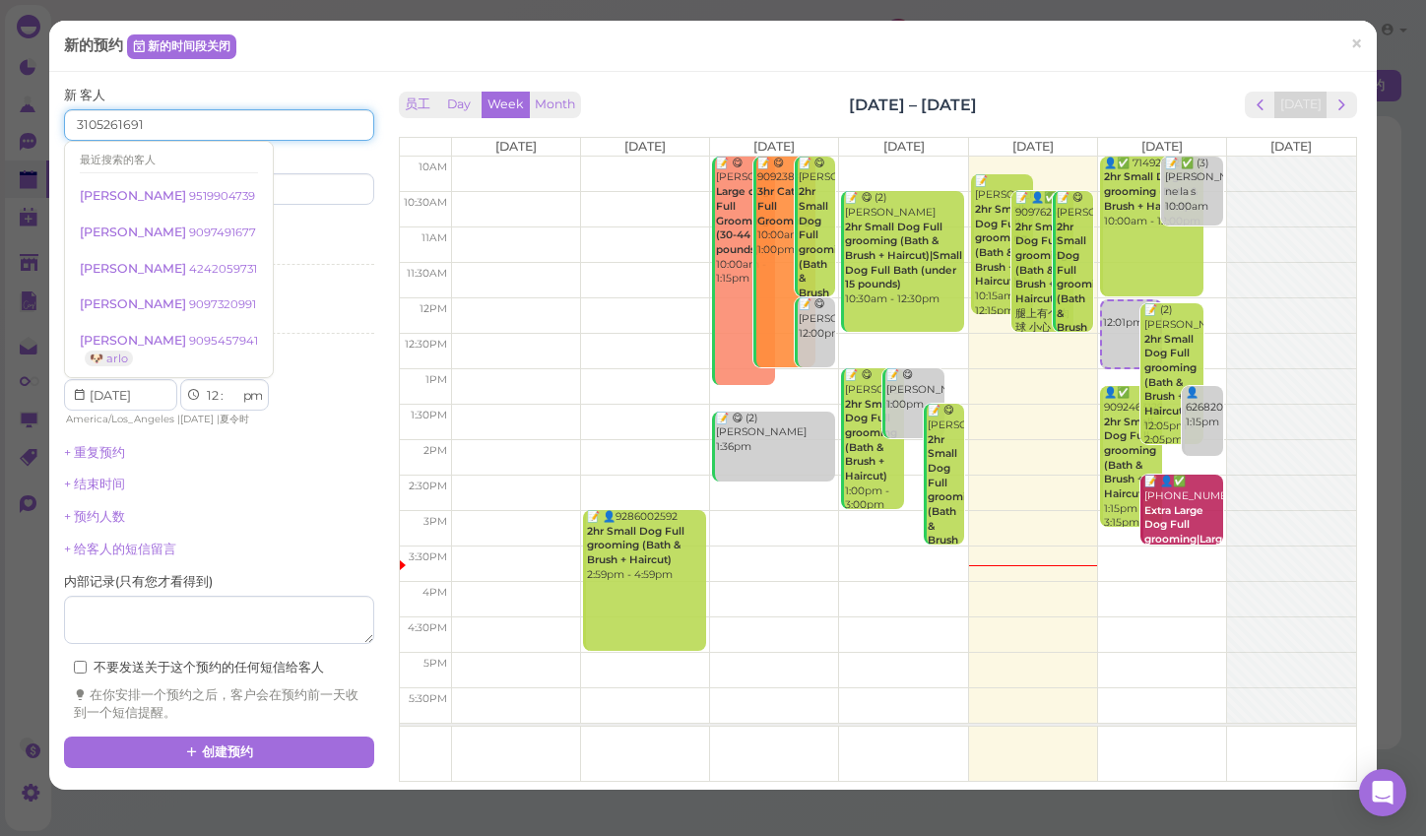
type input "3105261691"
click at [314, 213] on div "新 客人 3105261691 最近搜索的客人 Louie Garcia 9519904739 Sally Gomez 9097491677 alexis r…" at bounding box center [218, 404] width 309 height 635
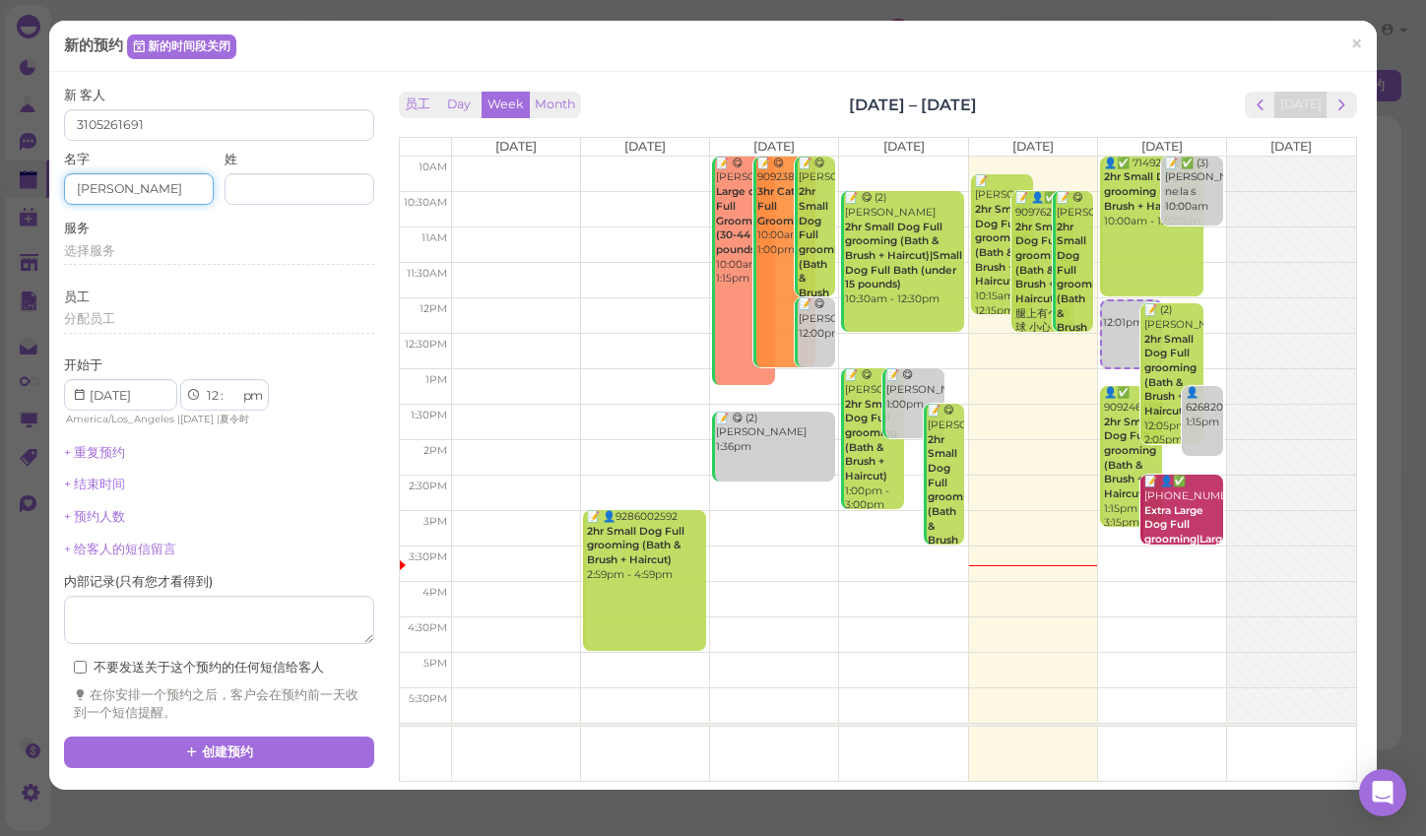
type input "daniels"
type input "yu"
click at [234, 267] on div "选择服务" at bounding box center [218, 258] width 309 height 32
click at [255, 245] on div "选择服务" at bounding box center [218, 251] width 309 height 18
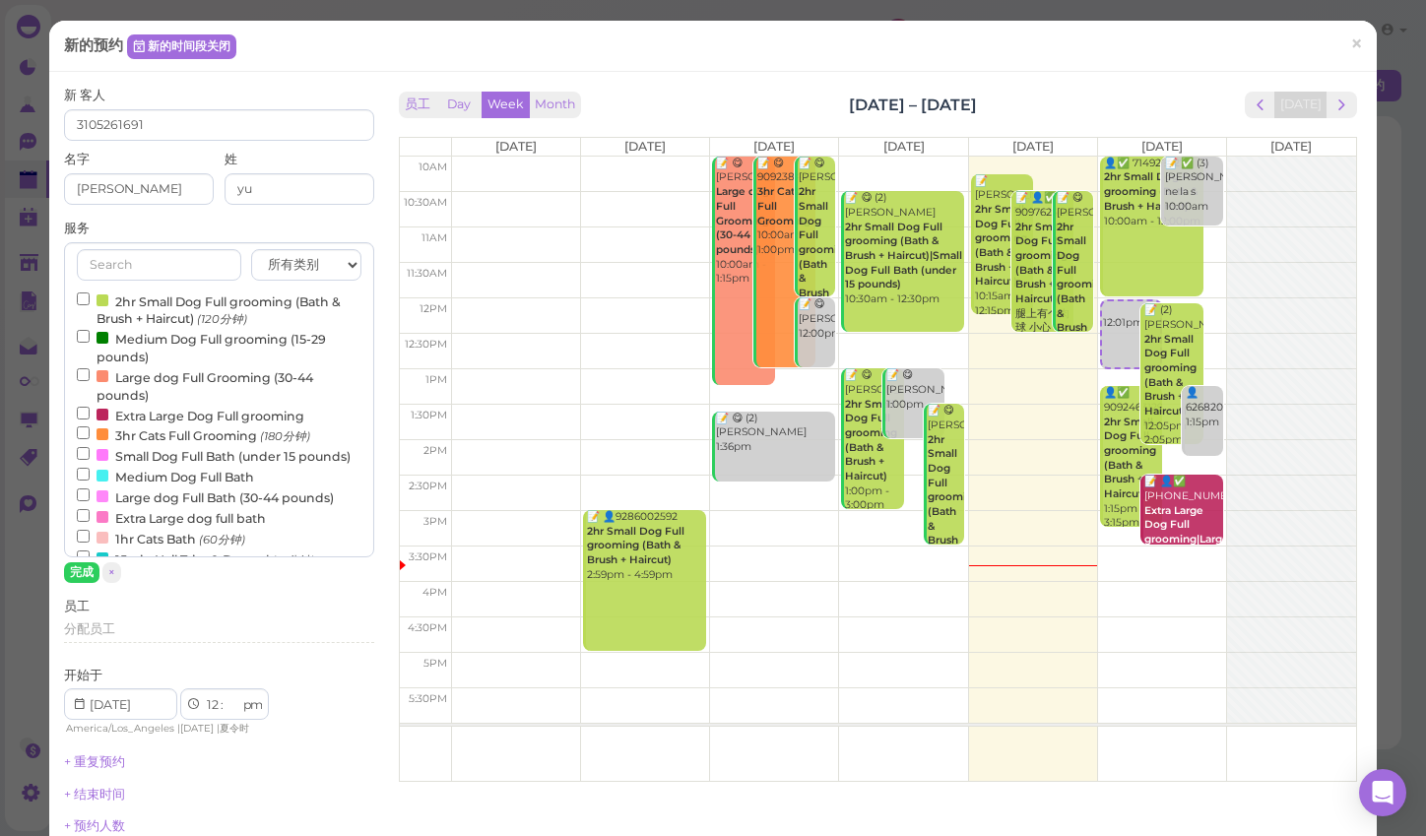
click at [219, 449] on label "Small Dog Full Bath (under 15 pounds)" at bounding box center [214, 455] width 274 height 21
click at [90, 449] on input "Small Dog Full Bath (under 15 pounds)" at bounding box center [83, 453] width 13 height 13
click at [77, 576] on button "完成" at bounding box center [81, 572] width 35 height 21
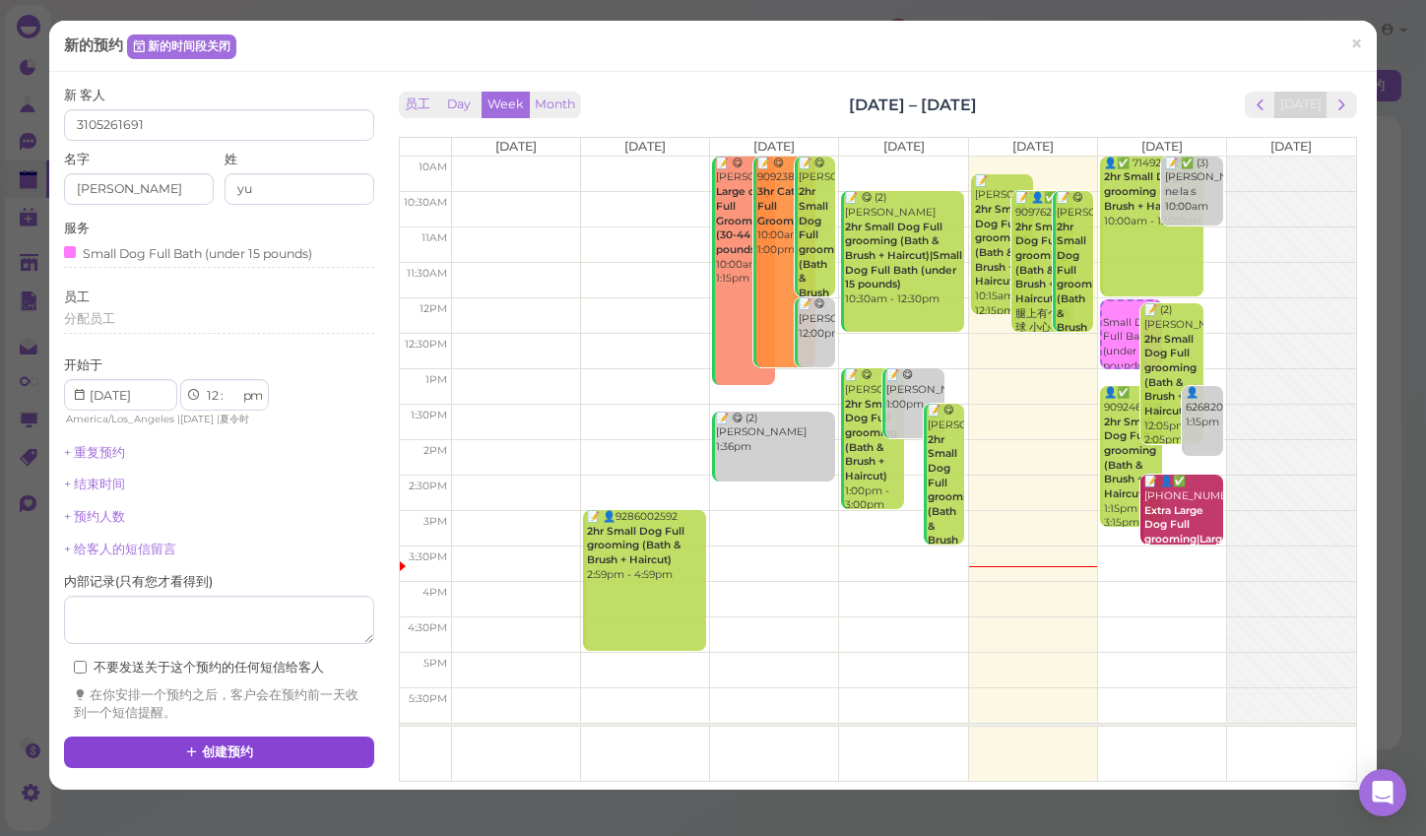
scroll to position [53, 0]
click at [205, 737] on button "创建预约" at bounding box center [218, 753] width 309 height 32
